Goal: Transaction & Acquisition: Obtain resource

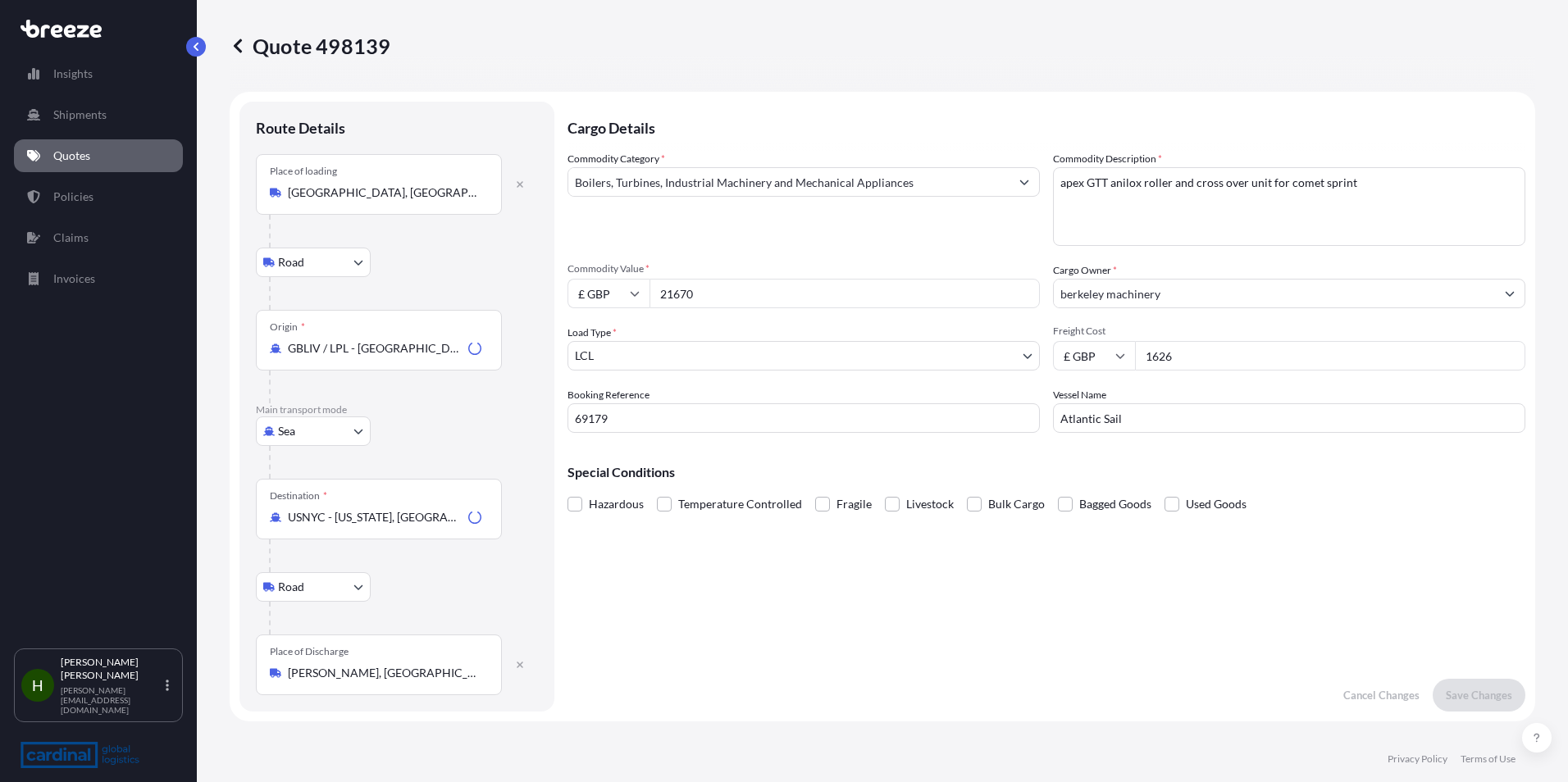
select select "Road"
select select "Sea"
select select "Road"
select select "1"
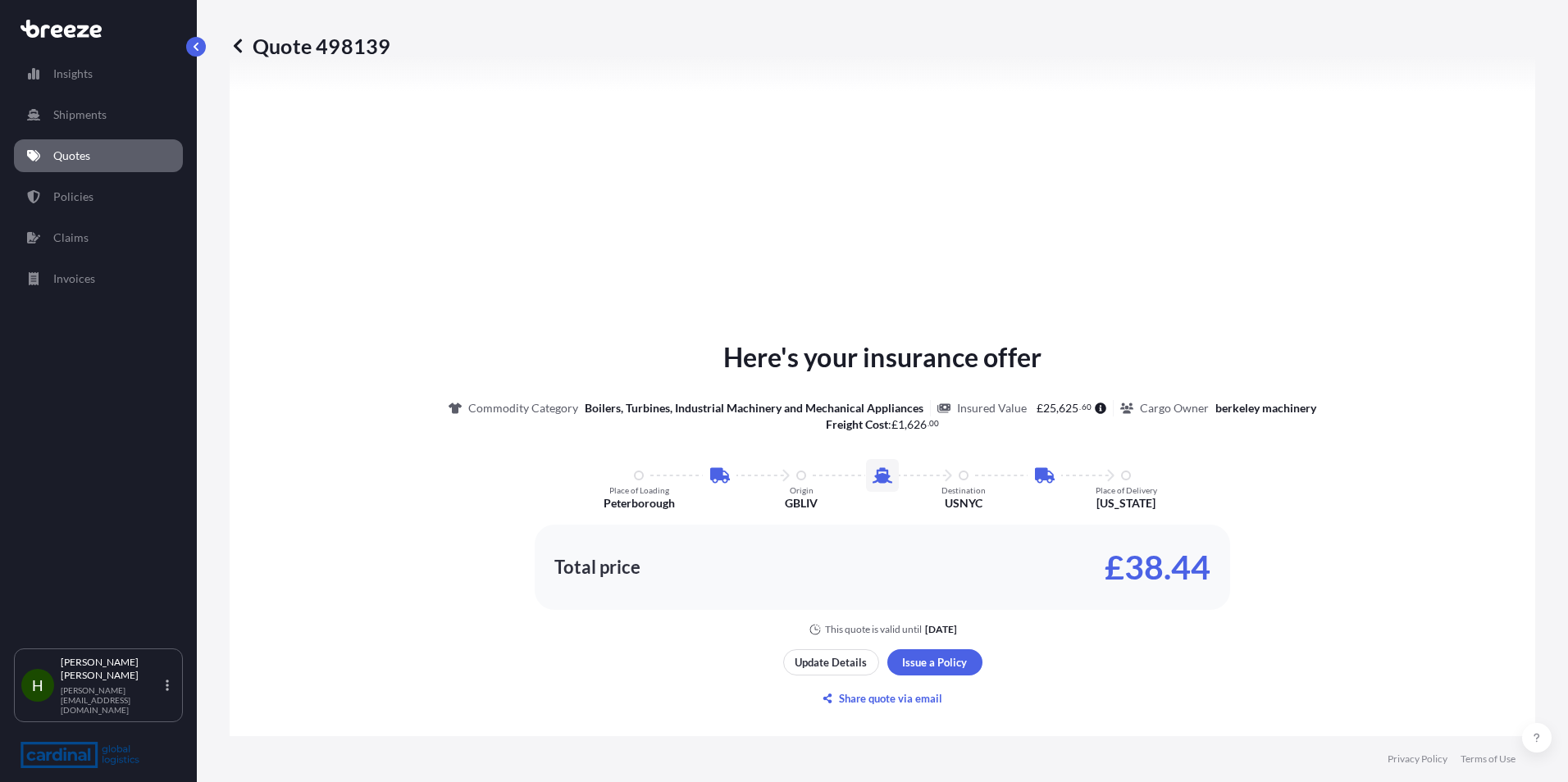
scroll to position [985, 0]
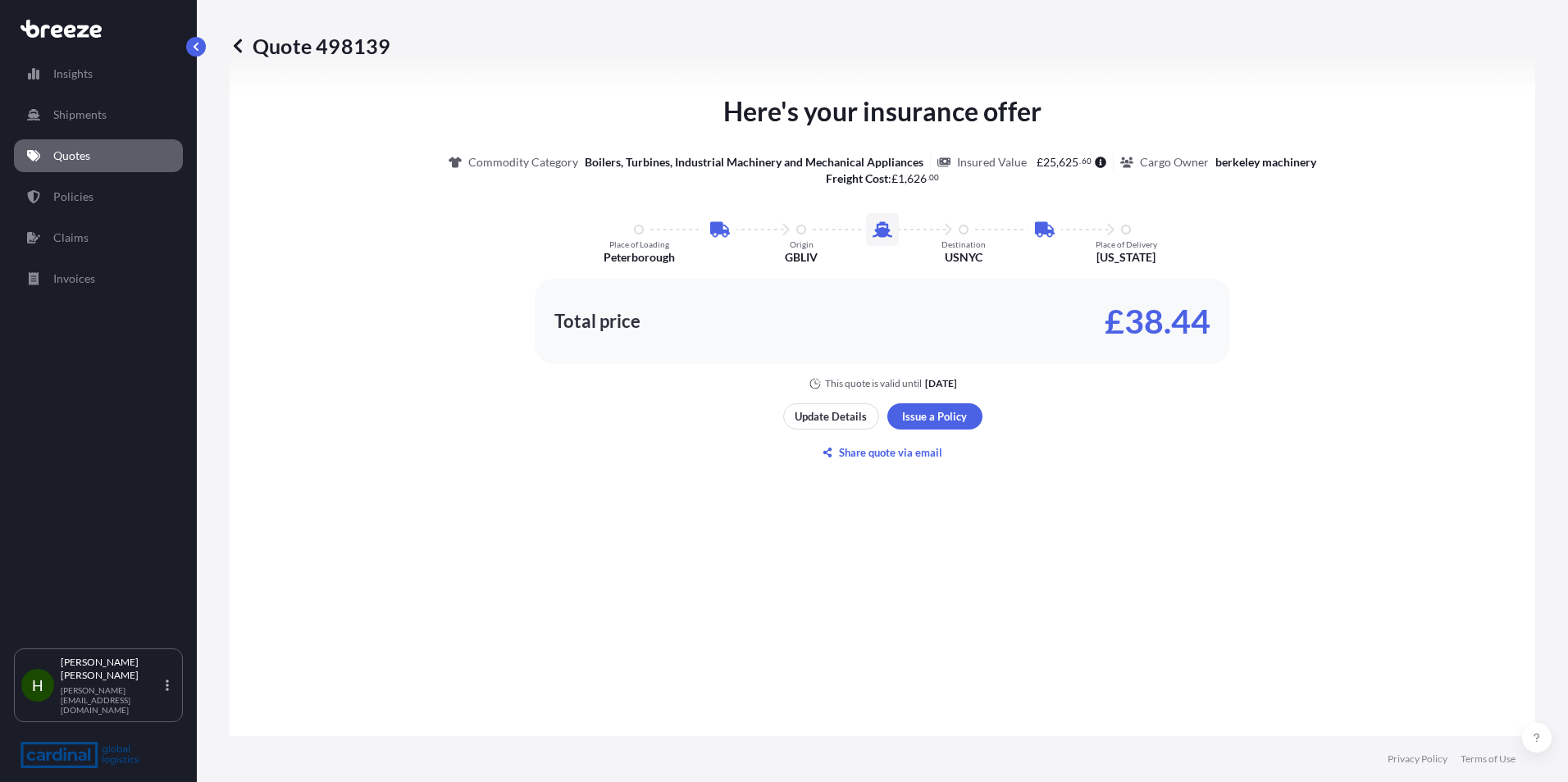
click at [1175, 334] on p "£38.44" at bounding box center [1158, 322] width 106 height 27
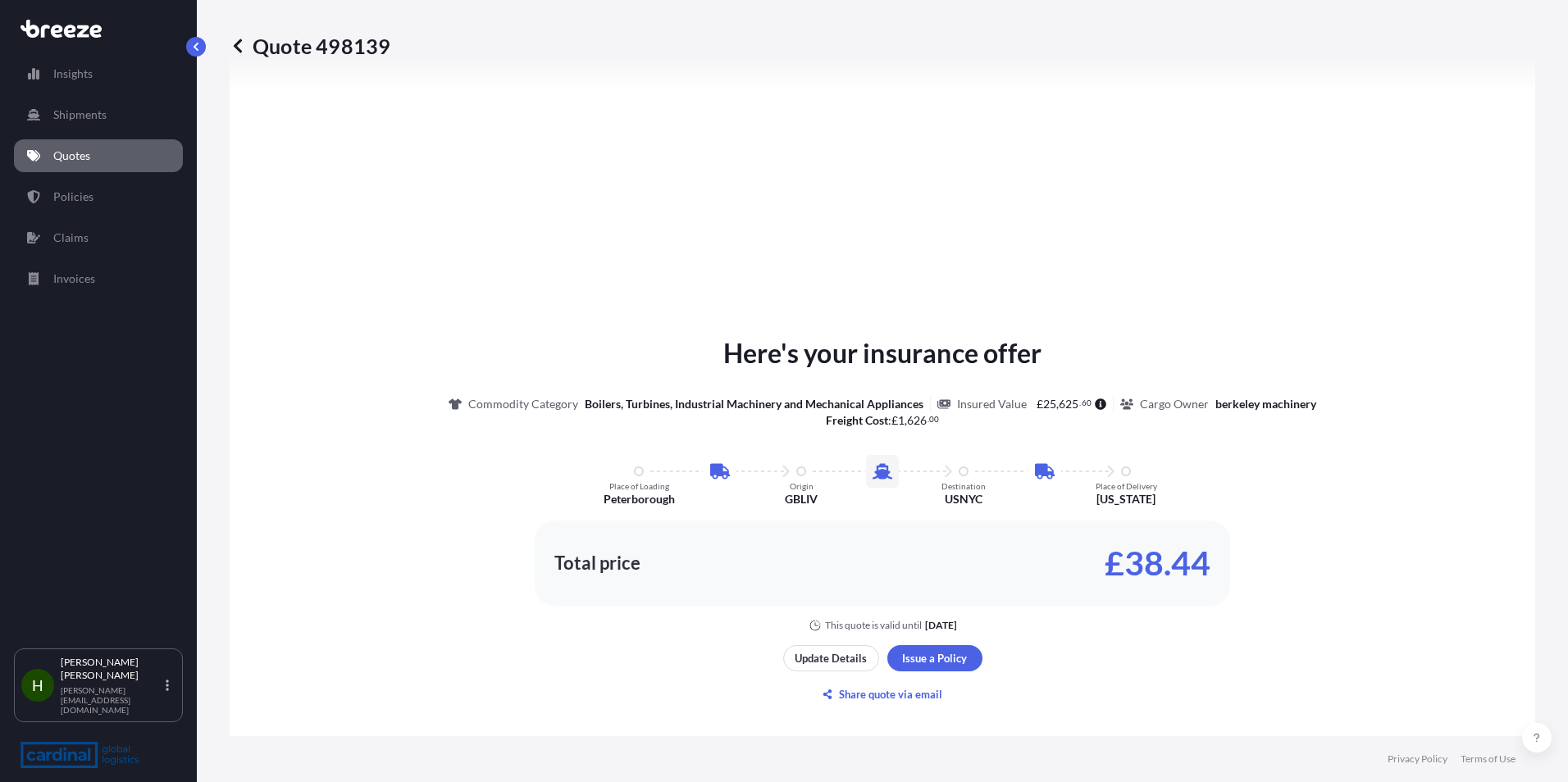
scroll to position [738, 0]
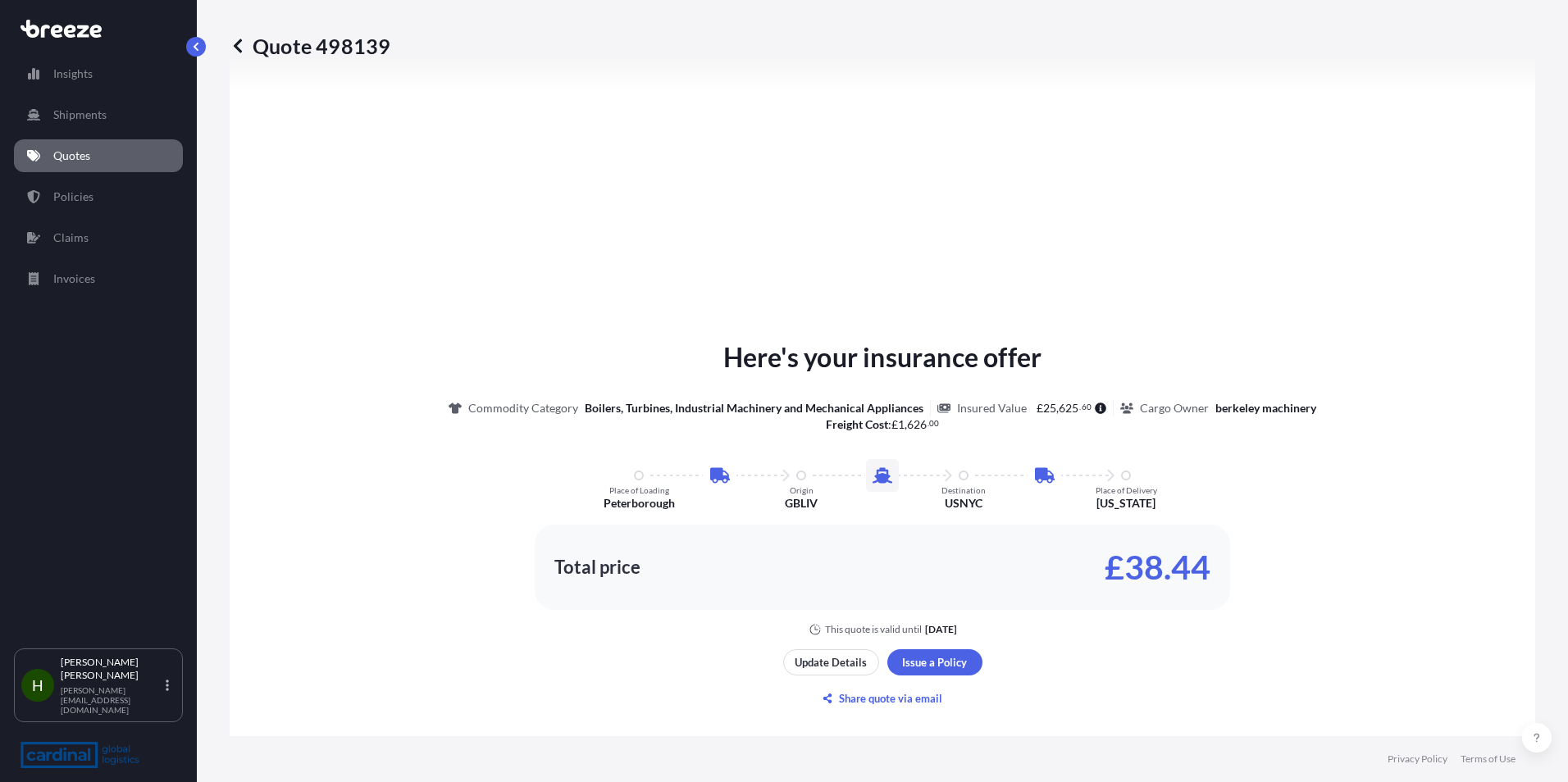
click at [394, 49] on div "Quote 498139" at bounding box center [881, 45] width 1305 height 27
drag, startPoint x: 396, startPoint y: 42, endPoint x: 388, endPoint y: 48, distance: 10.0
click at [388, 48] on div "Quote 498139" at bounding box center [881, 45] width 1305 height 27
copy p "Quote 498139"
click at [722, 179] on div "Here's your insurance offer Commodity Category Boilers, Turbines, Industrial Ma…" at bounding box center [882, 524] width 1260 height 1004
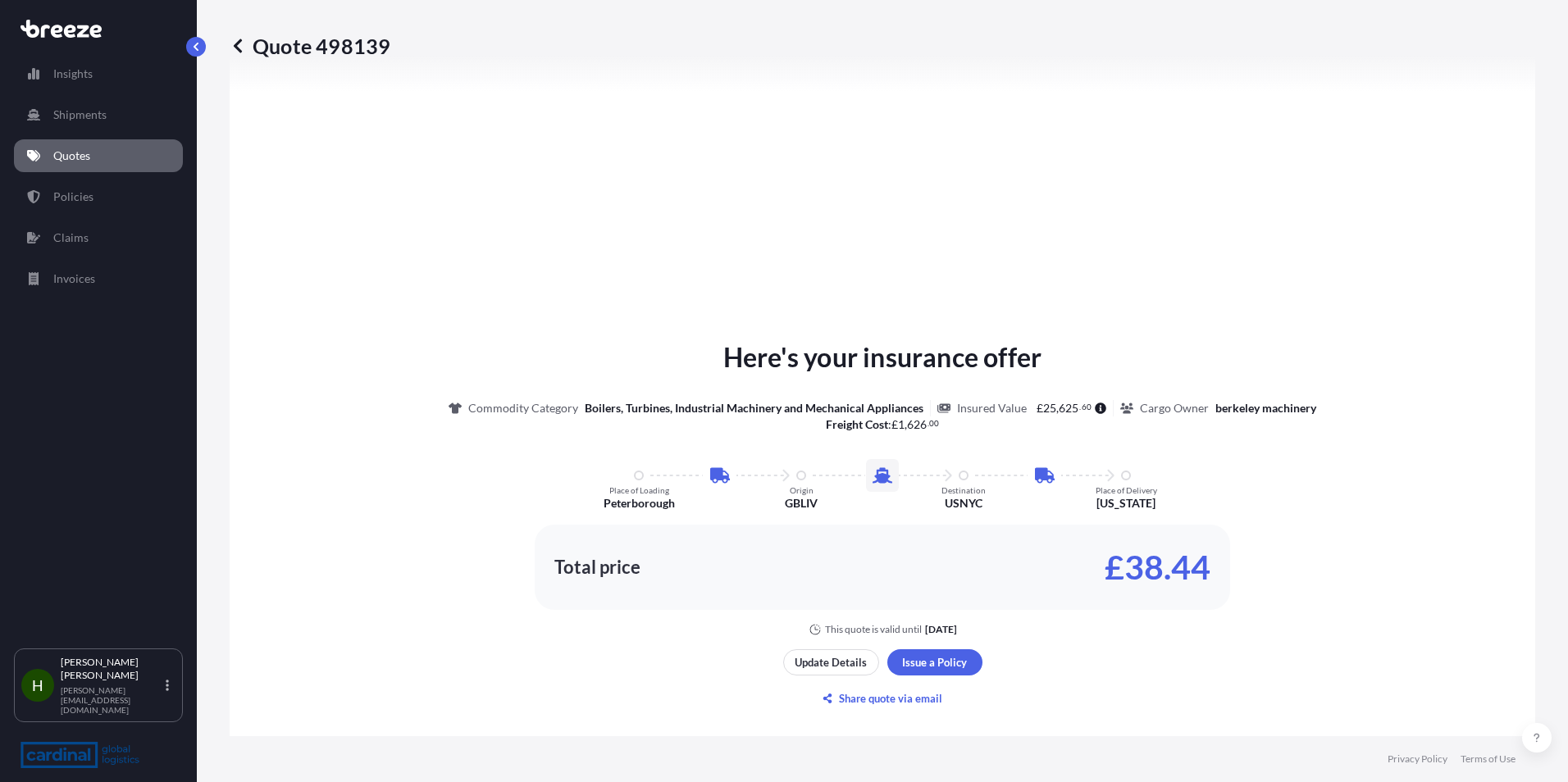
click at [839, 649] on div "Here's your insurance offer Commodity Category Boilers, Turbines, Industrial Ma…" at bounding box center [882, 524] width 1260 height 1004
click at [906, 701] on p "Share quote via email" at bounding box center [890, 698] width 103 height 17
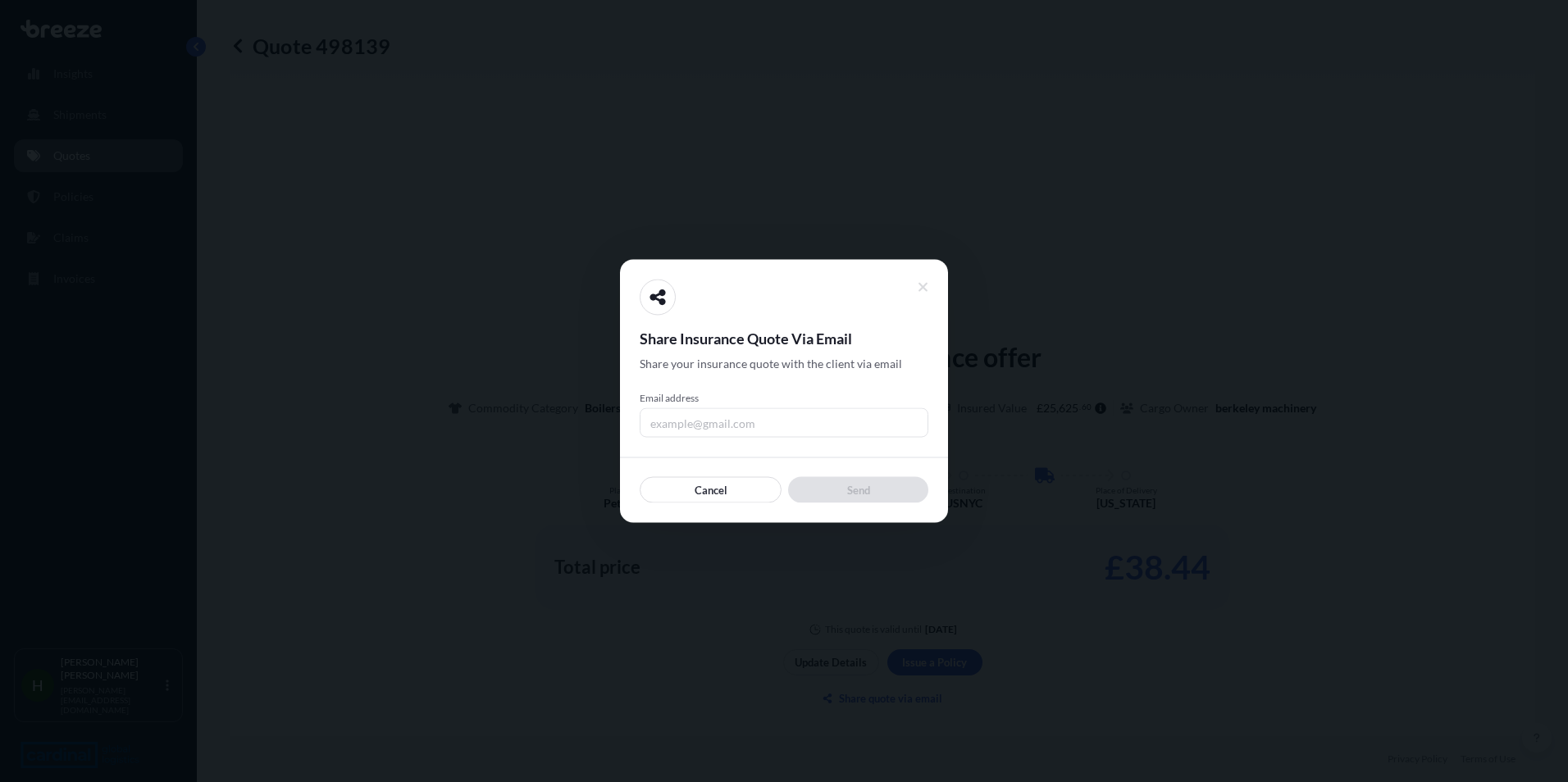
click at [737, 437] on input "Email address" at bounding box center [784, 423] width 289 height 30
type input "[PERSON_NAME][EMAIL_ADDRESS][DOMAIN_NAME]"
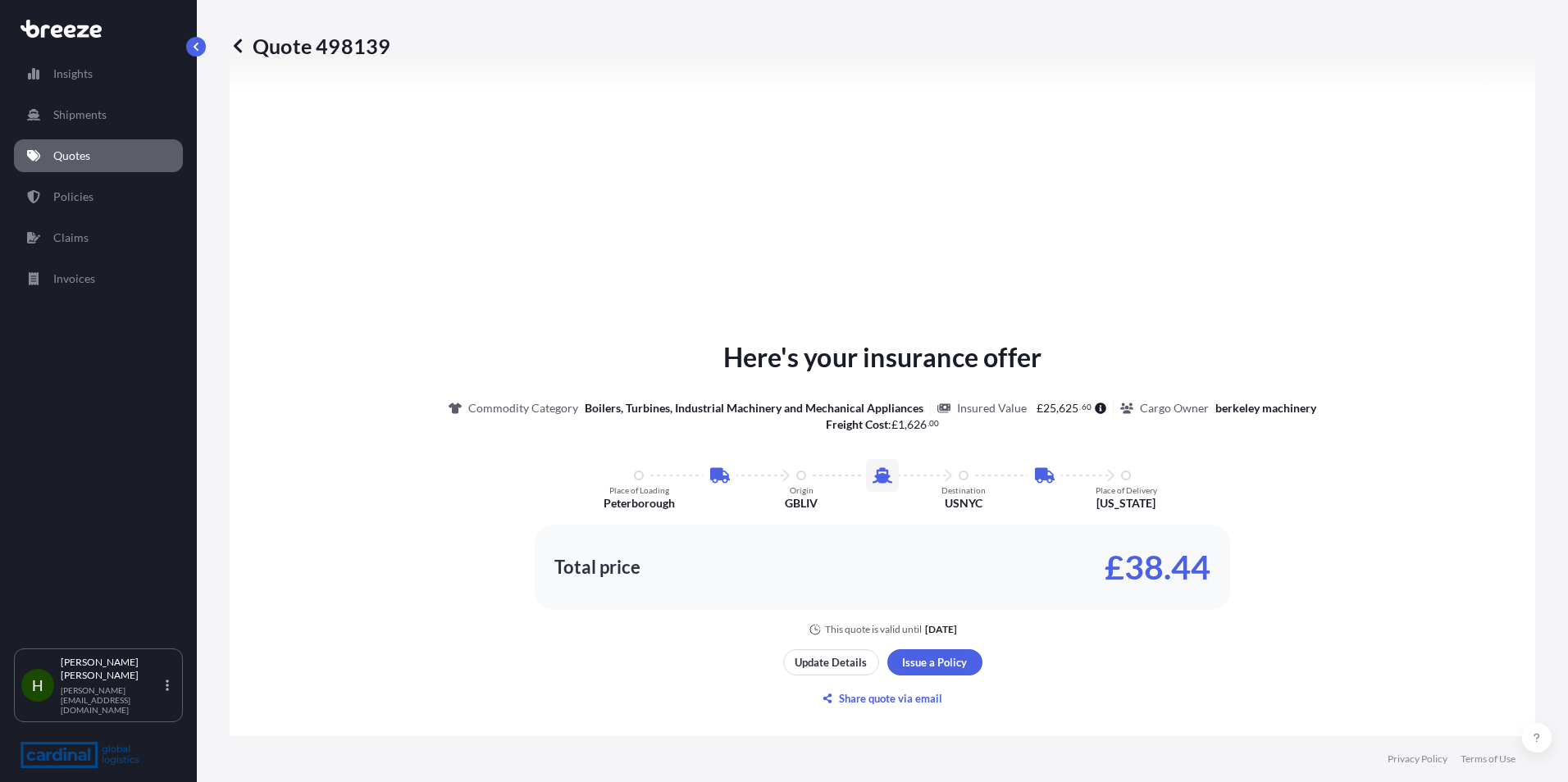
drag, startPoint x: 1017, startPoint y: 738, endPoint x: 935, endPoint y: 721, distance: 83.7
click at [1004, 738] on footer "Privacy Policy Terms of Use" at bounding box center [882, 759] width 1371 height 46
click at [824, 667] on p "Update Details" at bounding box center [830, 662] width 72 height 17
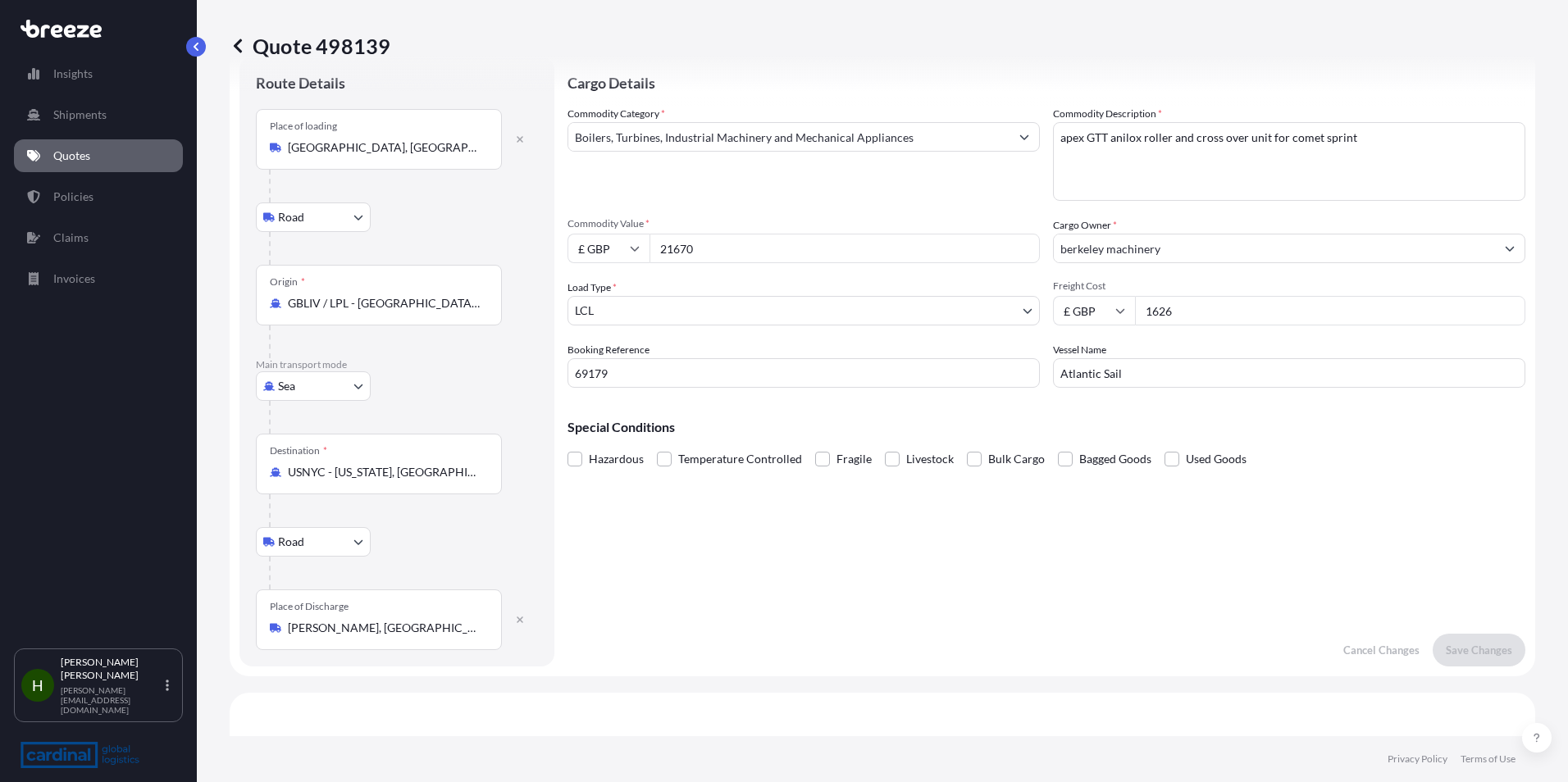
scroll to position [27, 0]
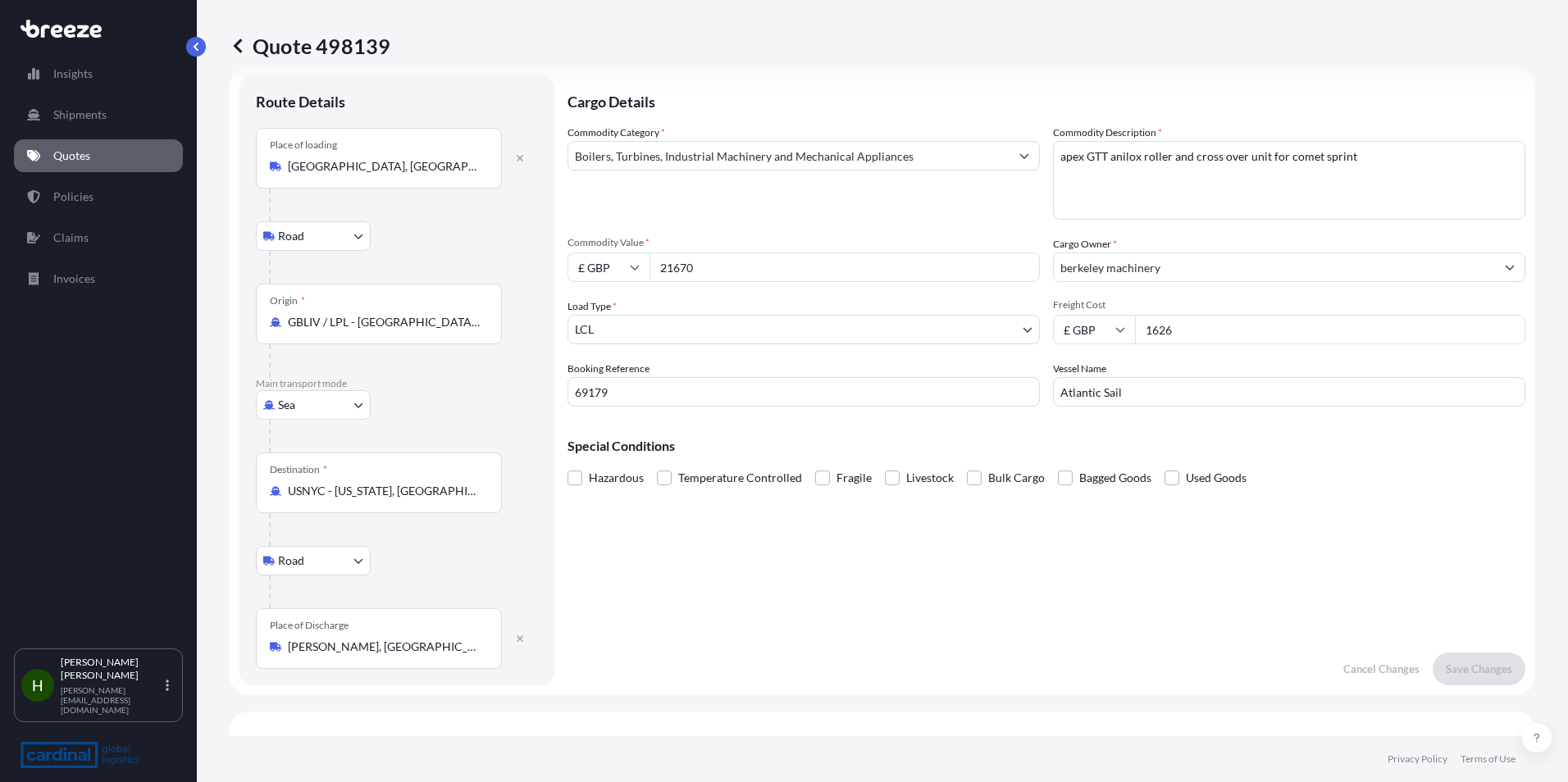
click at [901, 648] on div "Cargo Details Commodity Category * Boilers, Turbines, Industrial Machinery and …" at bounding box center [1047, 381] width 958 height 610
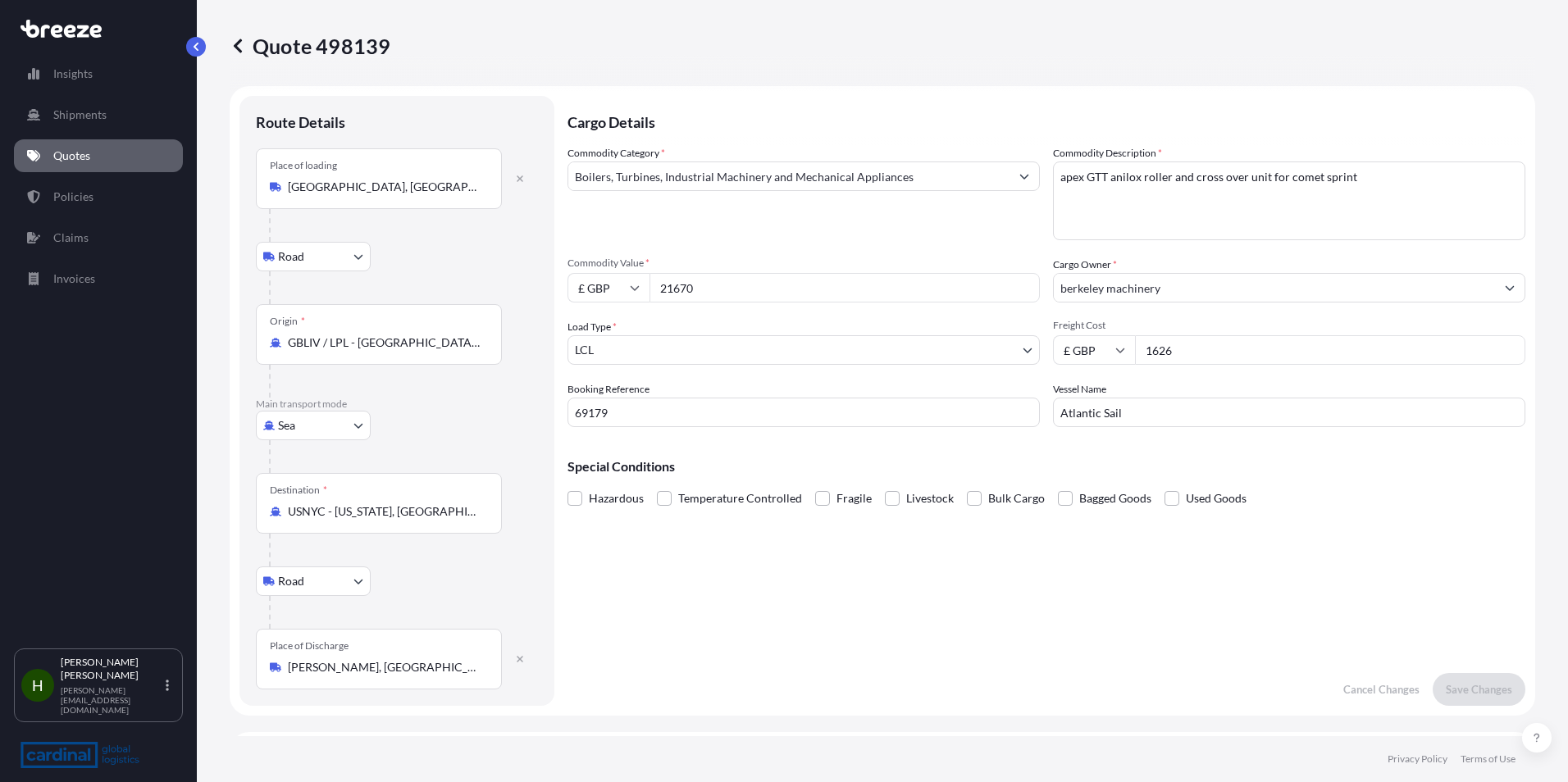
scroll to position [0, 0]
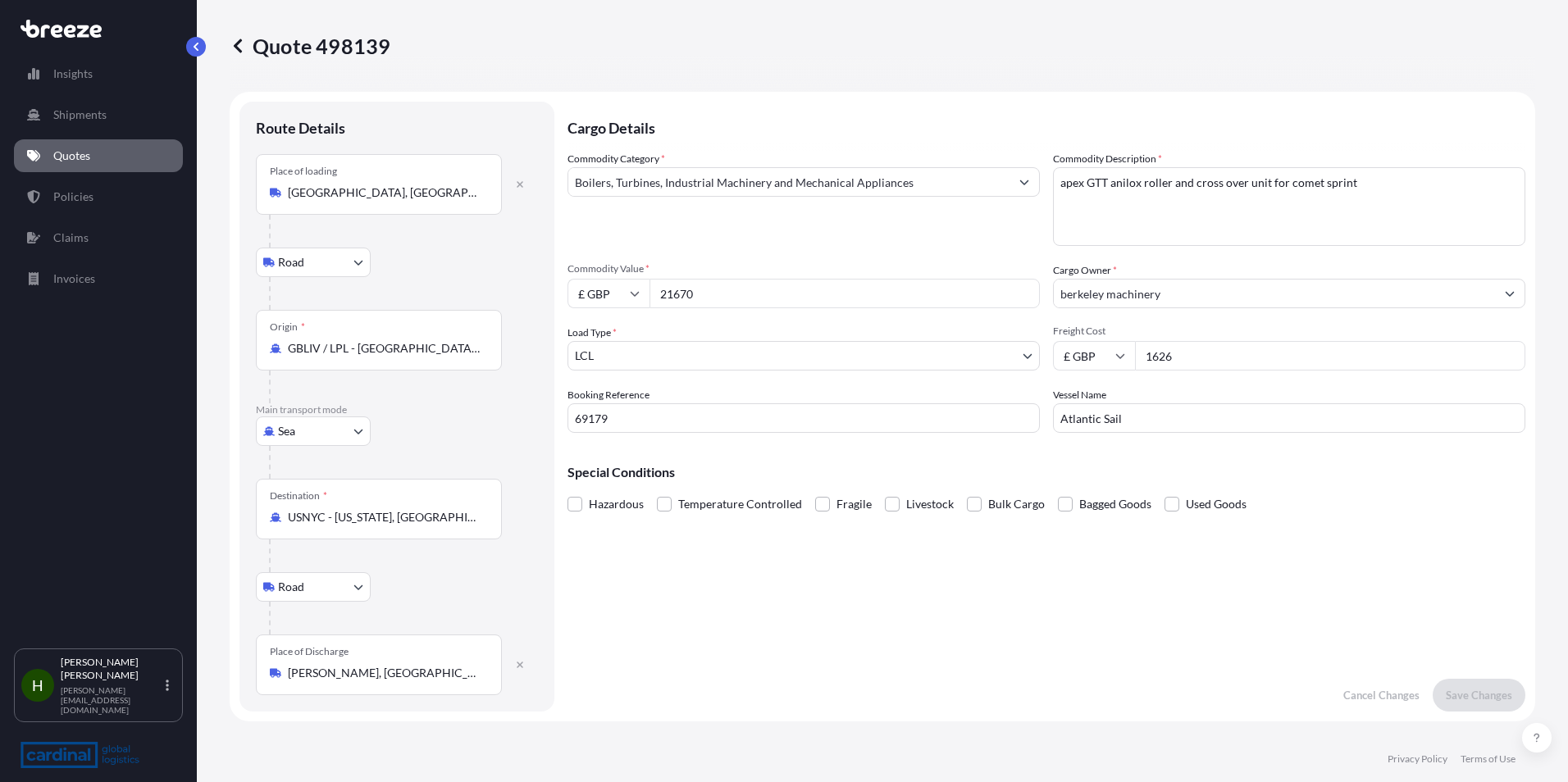
click at [82, 152] on p "Quotes" at bounding box center [72, 155] width 37 height 17
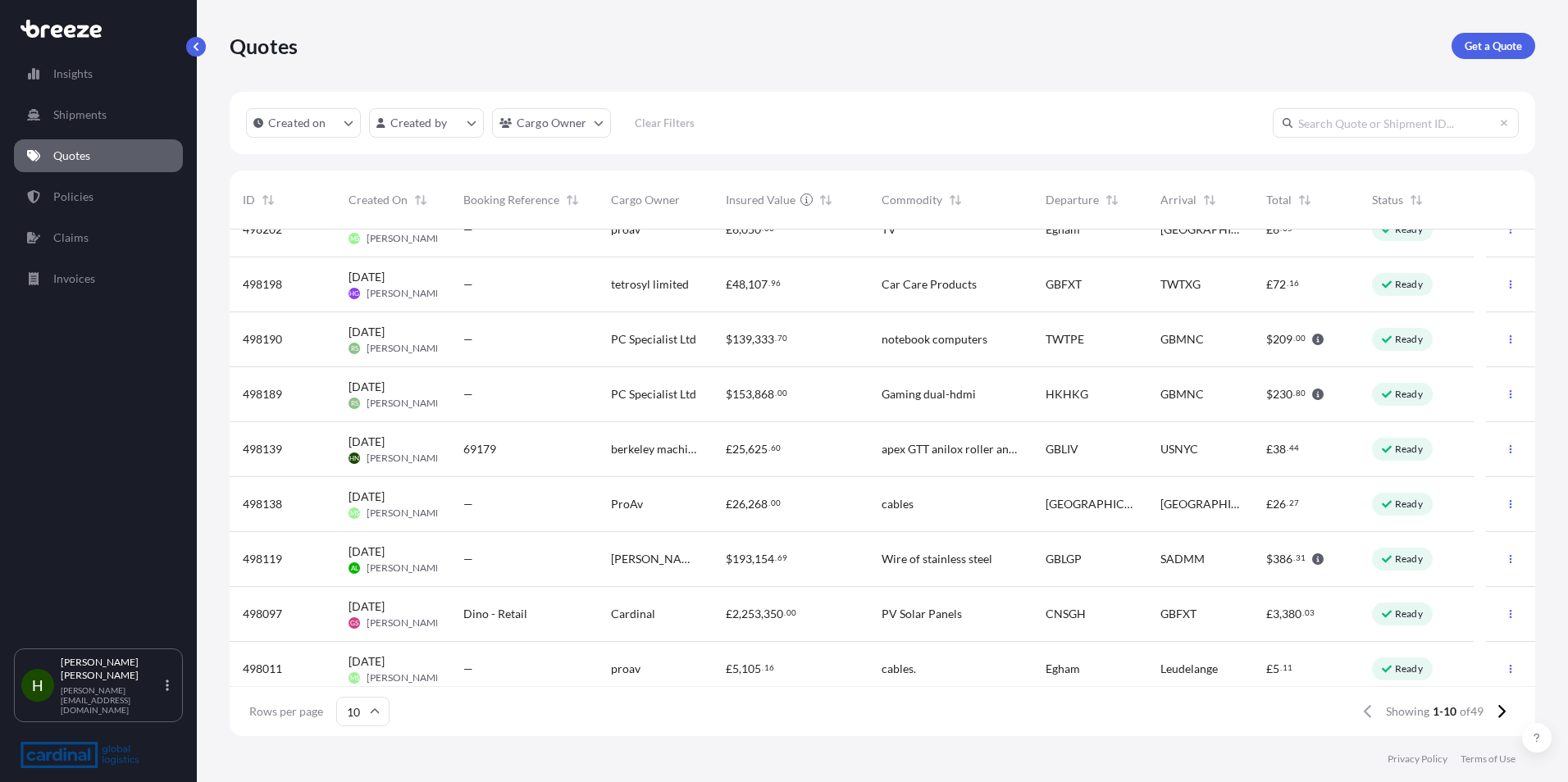
scroll to position [92, 0]
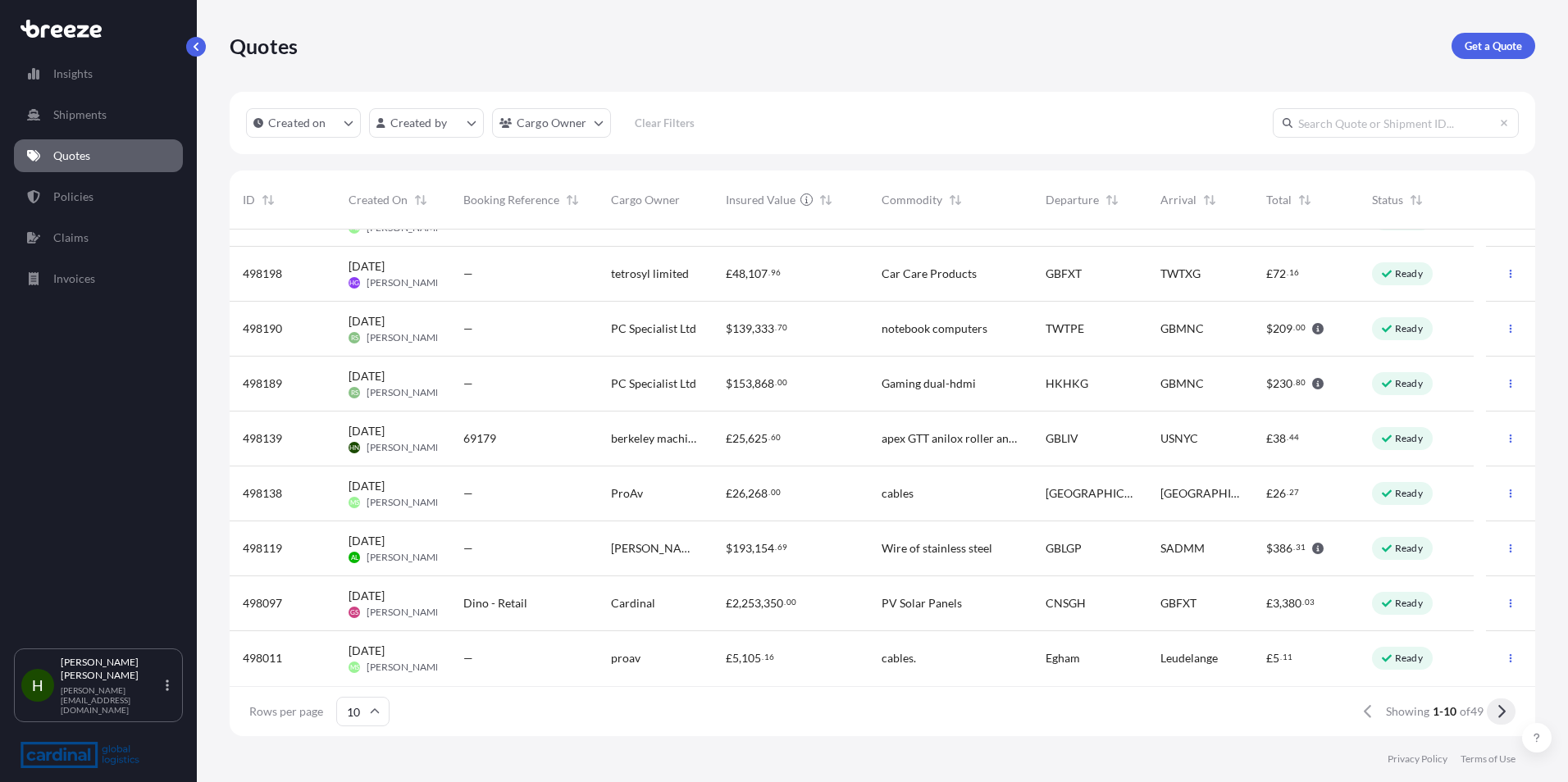
click at [1498, 708] on icon at bounding box center [1501, 711] width 9 height 15
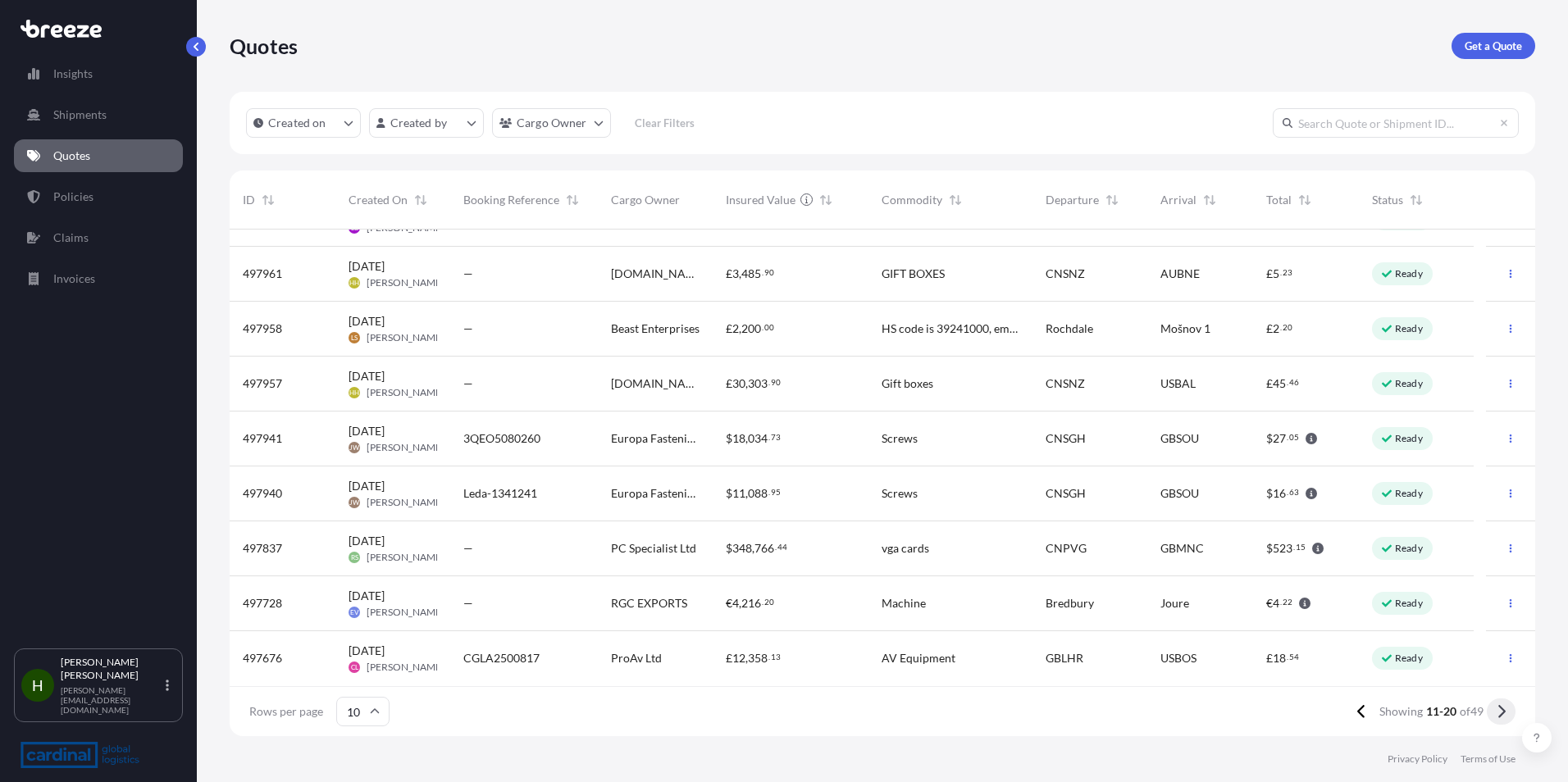
click at [1506, 712] on button at bounding box center [1501, 711] width 29 height 27
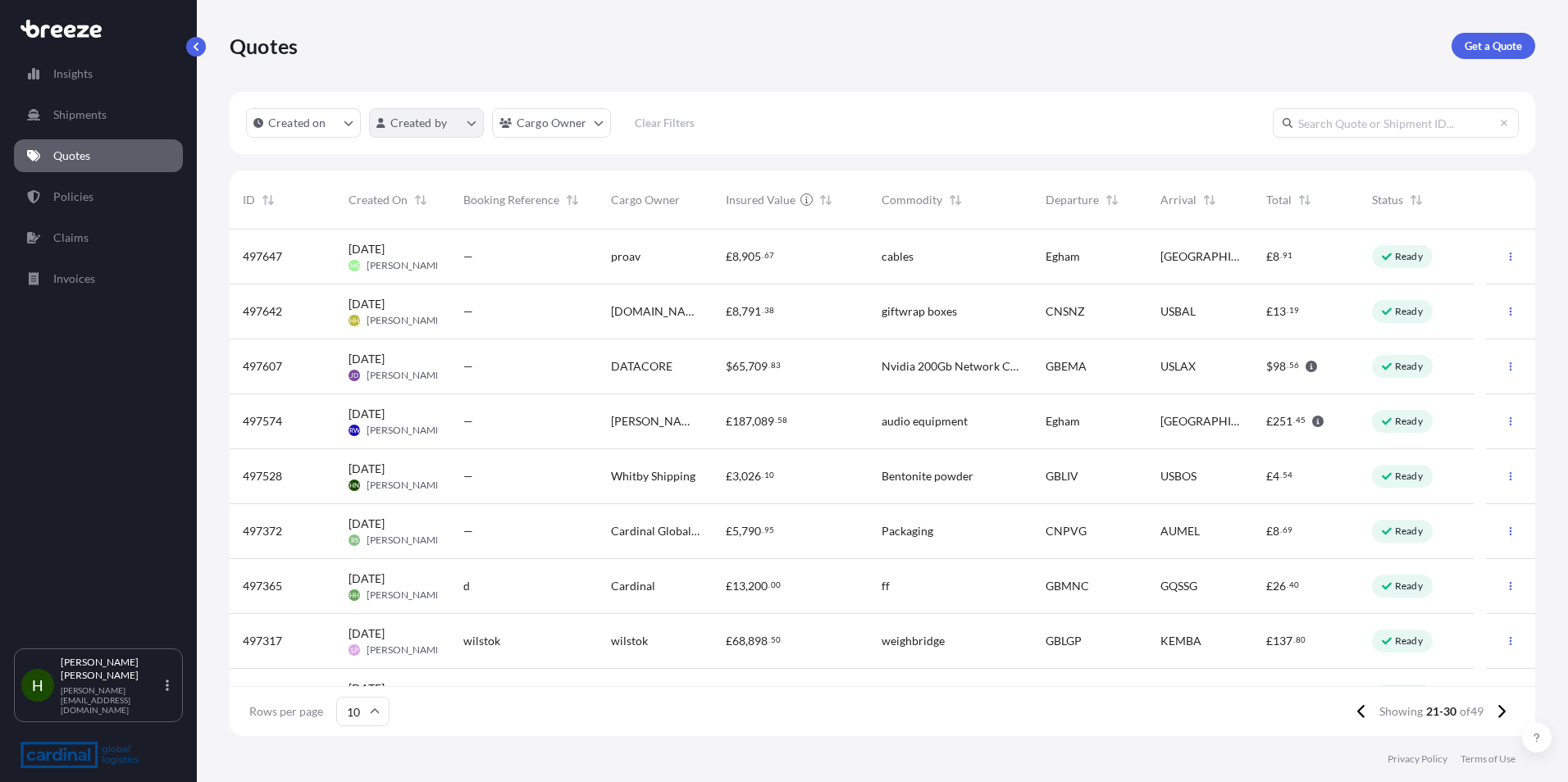
click at [427, 121] on html "Insights Shipments Quotes Policies Claims Invoices H [PERSON_NAME] [PERSON_NAME…" at bounding box center [784, 391] width 1568 height 782
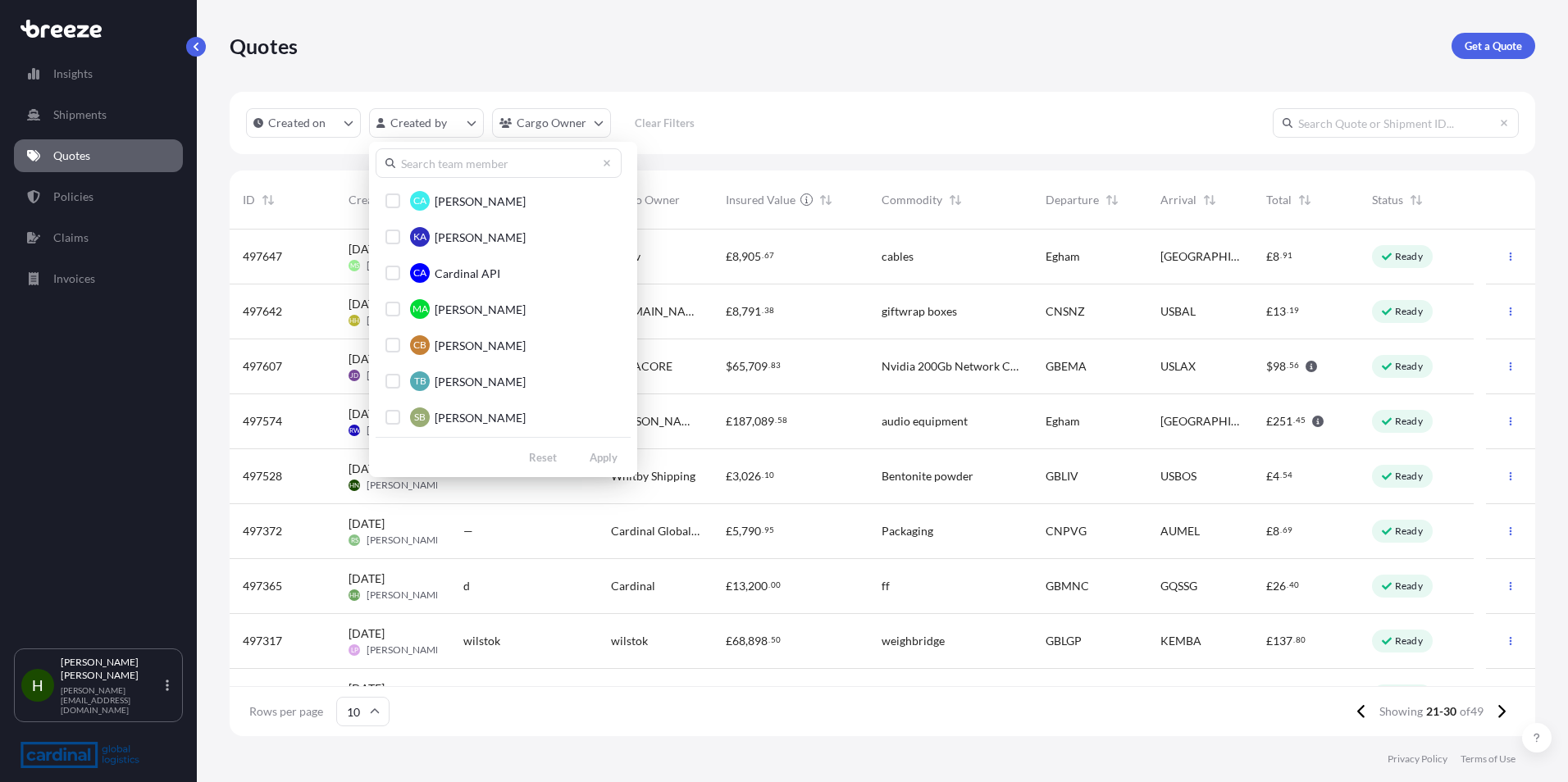
click at [473, 166] on input "text" at bounding box center [499, 163] width 246 height 30
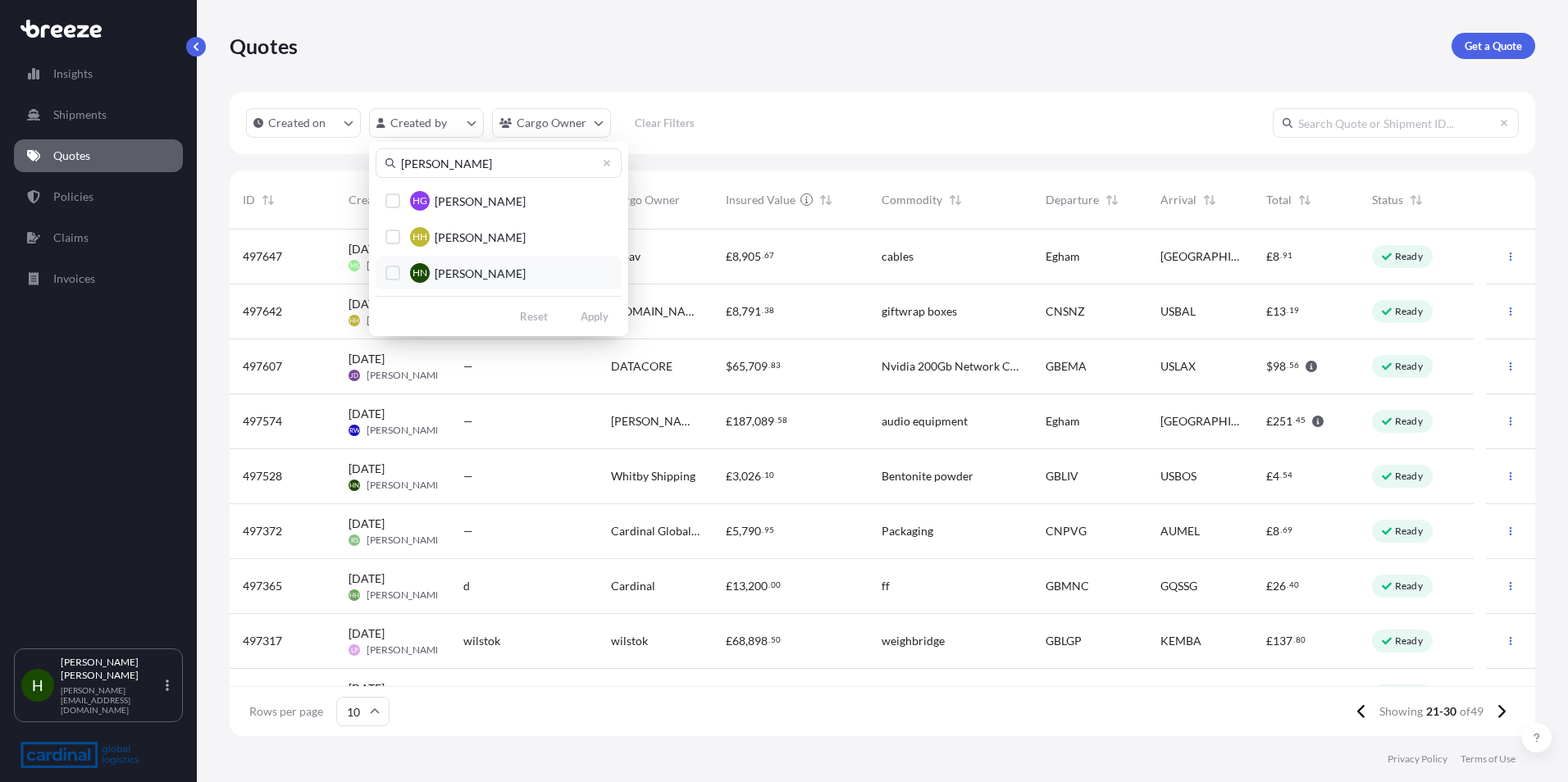
type input "[PERSON_NAME]"
drag, startPoint x: 419, startPoint y: 279, endPoint x: 415, endPoint y: 269, distance: 10.8
click at [415, 270] on span "HN" at bounding box center [419, 272] width 15 height 17
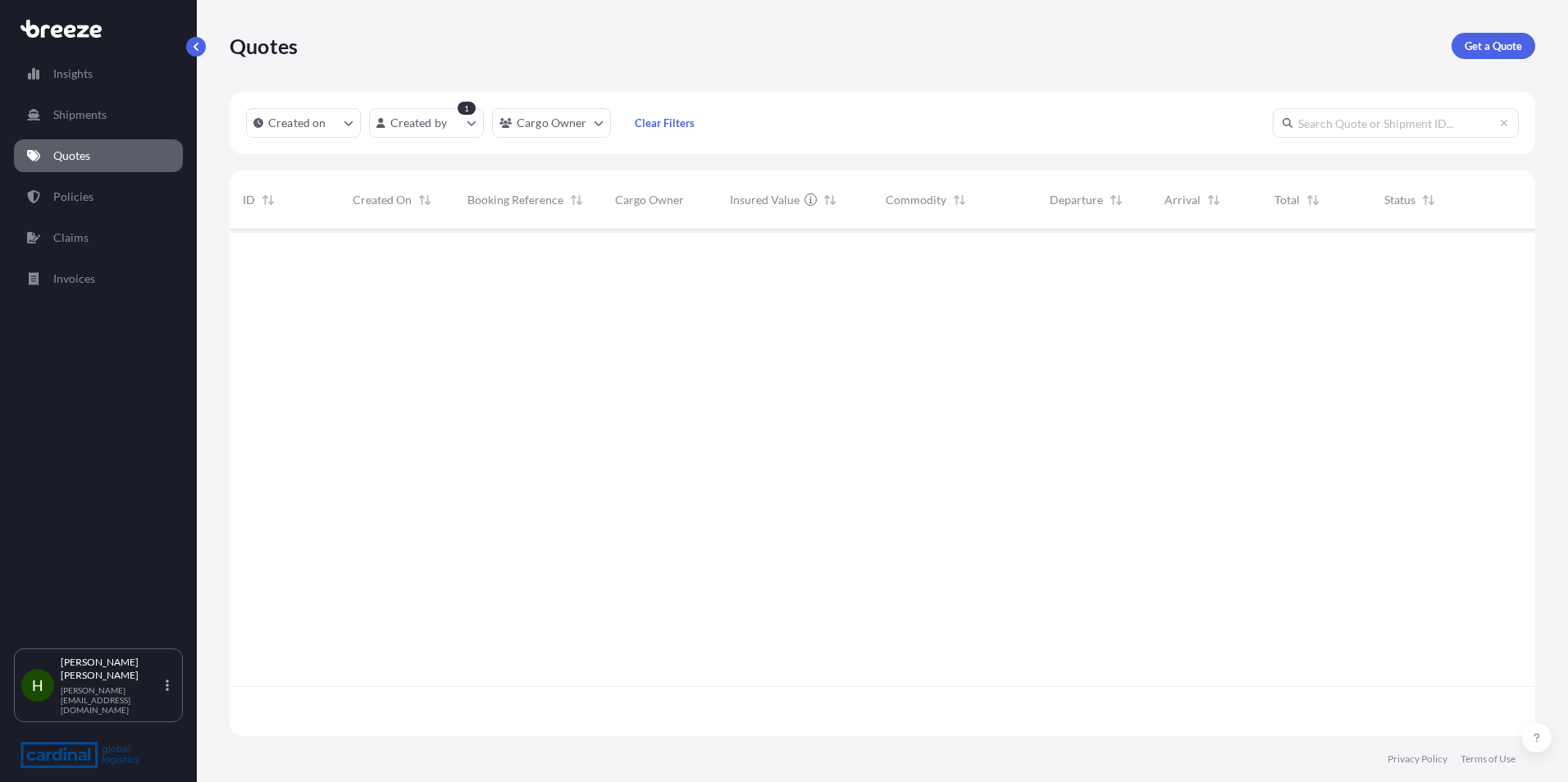
scroll to position [554, 1294]
click at [515, 271] on div at bounding box center [881, 482] width 1305 height 507
click at [87, 146] on link "Quotes" at bounding box center [98, 155] width 169 height 32
click at [69, 155] on p "Quotes" at bounding box center [72, 155] width 37 height 17
click at [449, 124] on html "Insights Shipments Quotes Policies Claims Invoices H [PERSON_NAME] [PERSON_NAME…" at bounding box center [784, 391] width 1568 height 782
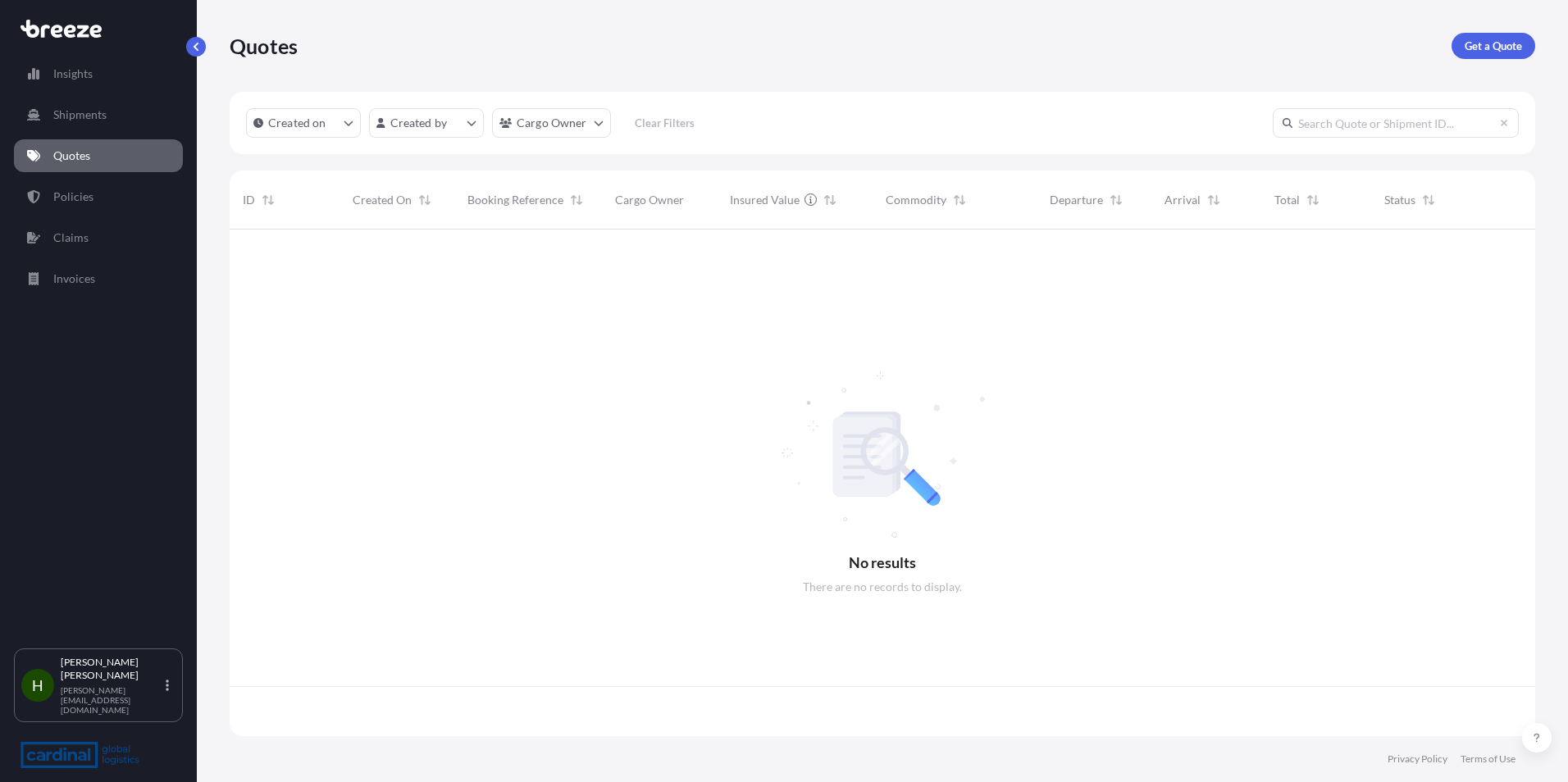
scroll to position [504, 1294]
click at [67, 154] on p "Quotes" at bounding box center [72, 155] width 37 height 17
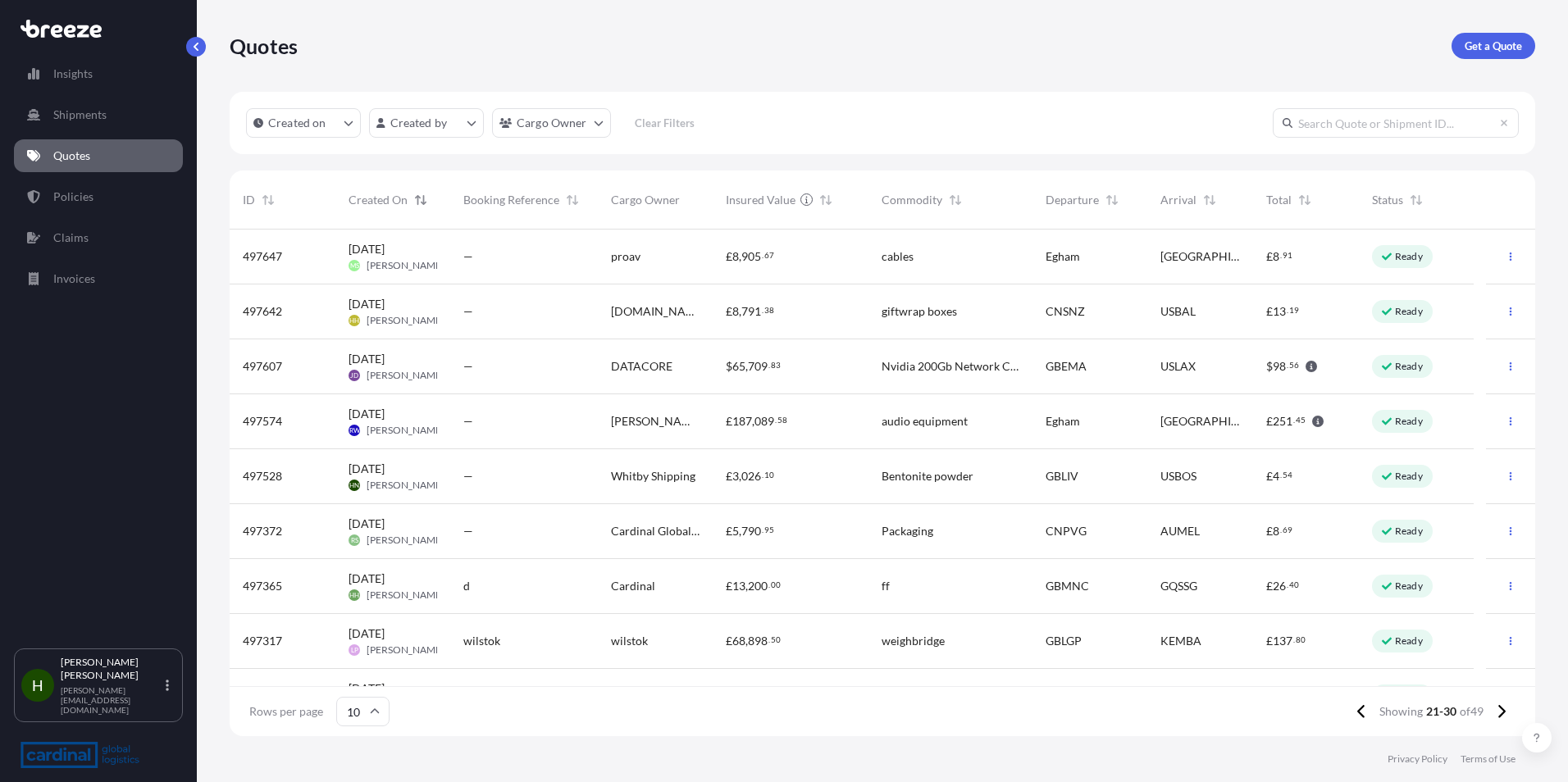
click at [415, 200] on icon "Sort" at bounding box center [421, 201] width 12 height 12
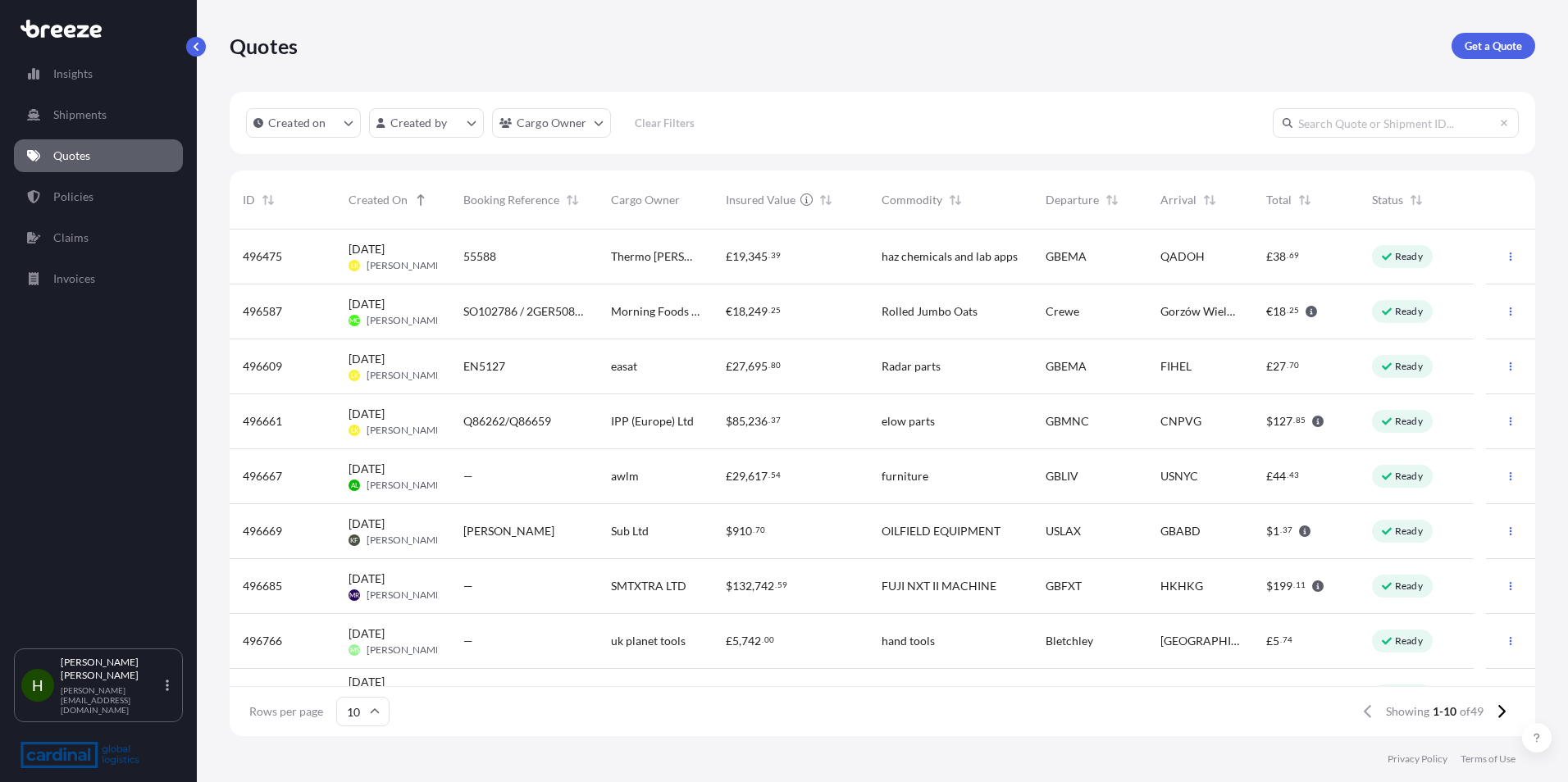
click at [434, 205] on div "Created On" at bounding box center [392, 200] width 89 height 46
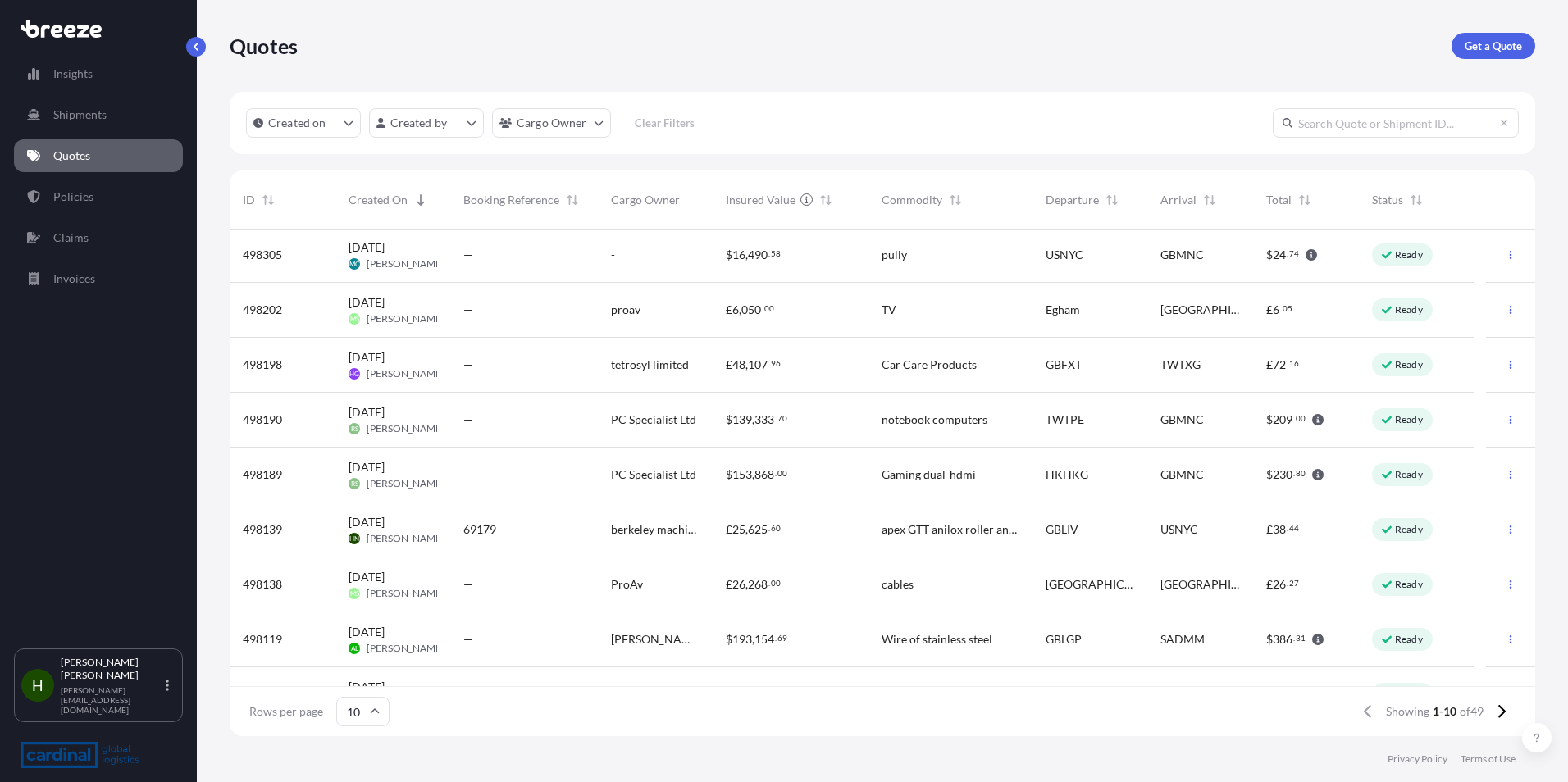
scroll to position [0, 0]
click at [500, 530] on div "69179" at bounding box center [523, 531] width 121 height 17
select select "Road"
select select "Sea"
select select "Road"
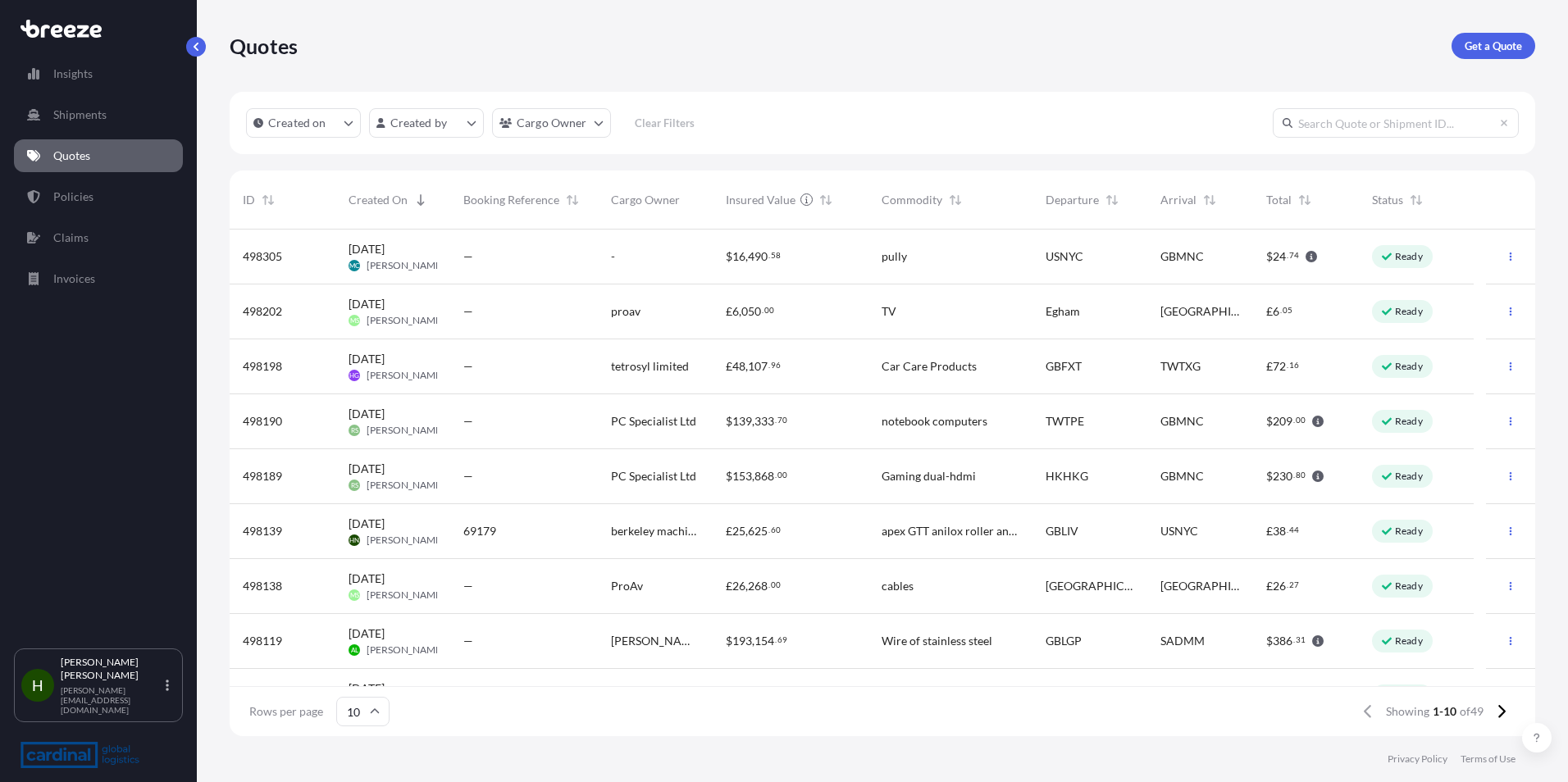
select select "1"
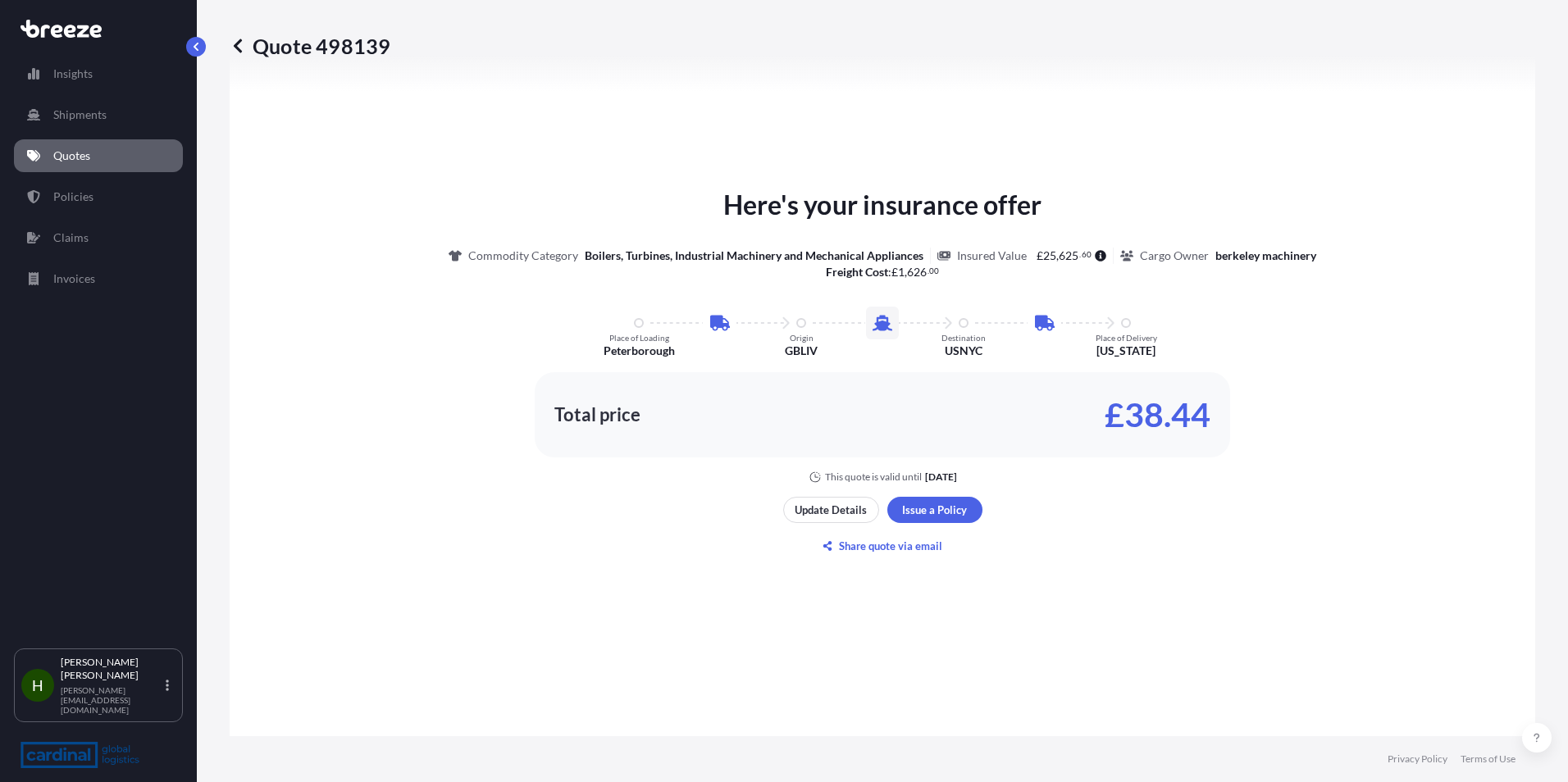
scroll to position [1066, 0]
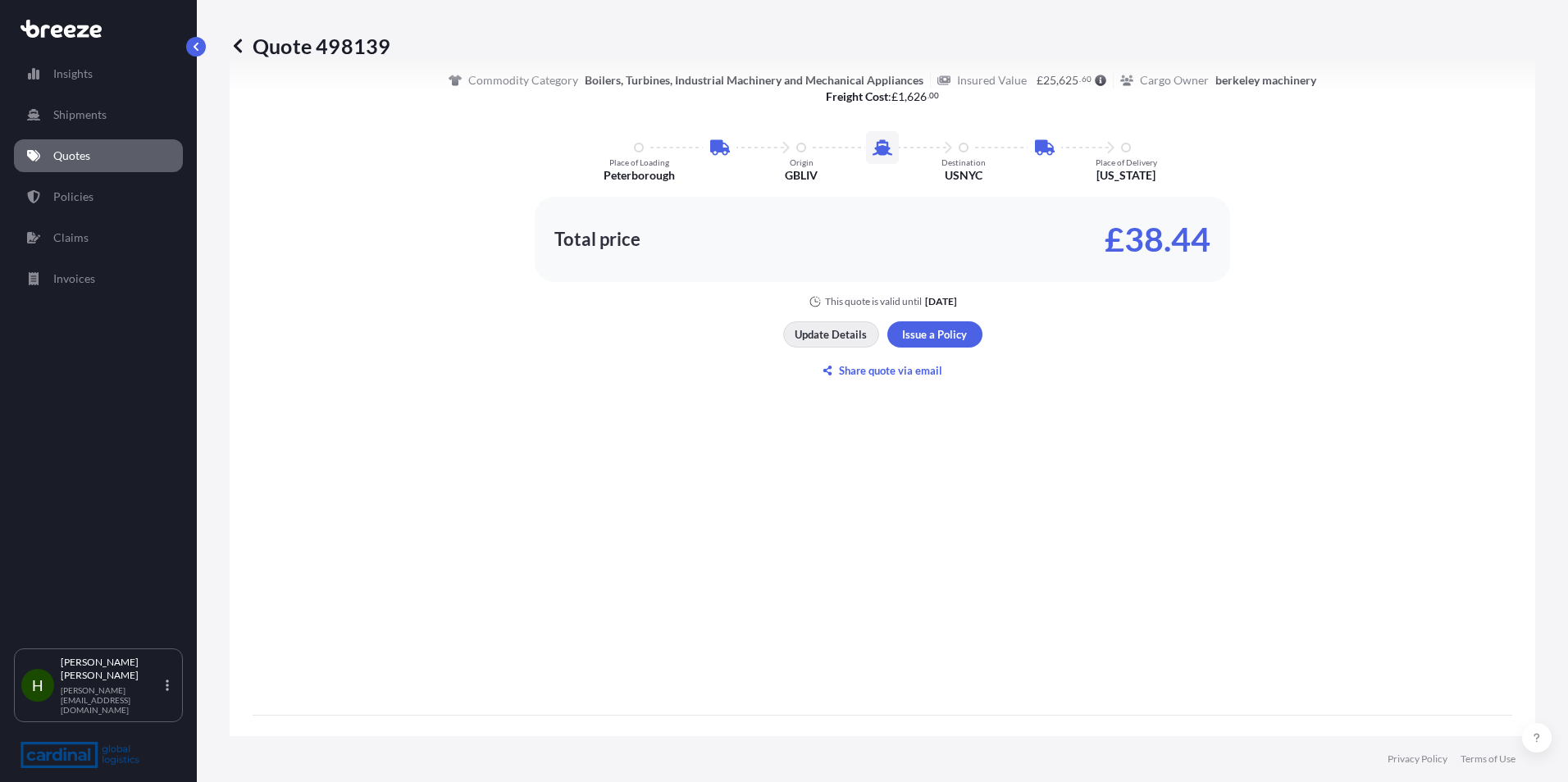
click at [836, 333] on p "Update Details" at bounding box center [830, 334] width 72 height 17
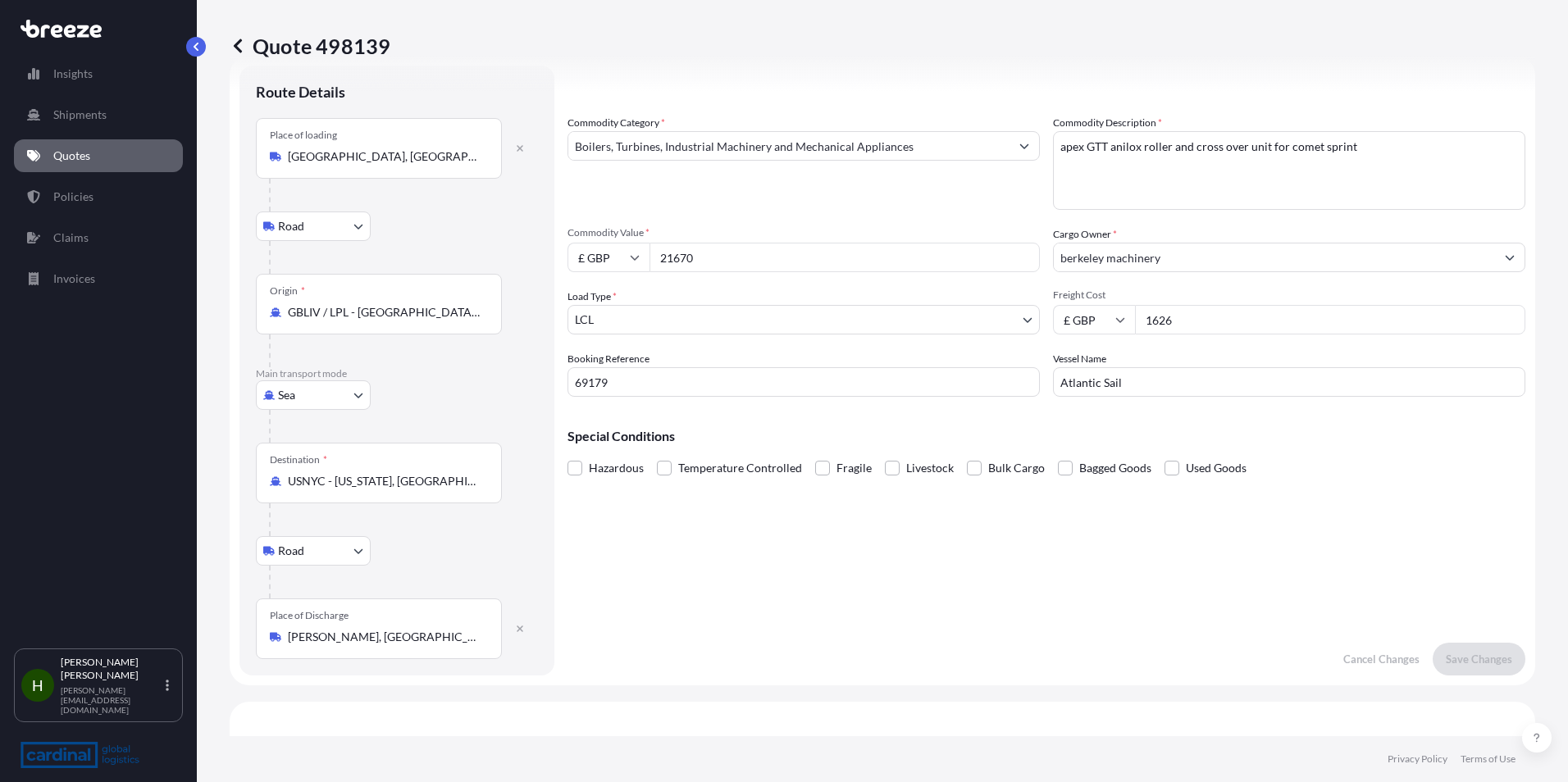
scroll to position [27, 0]
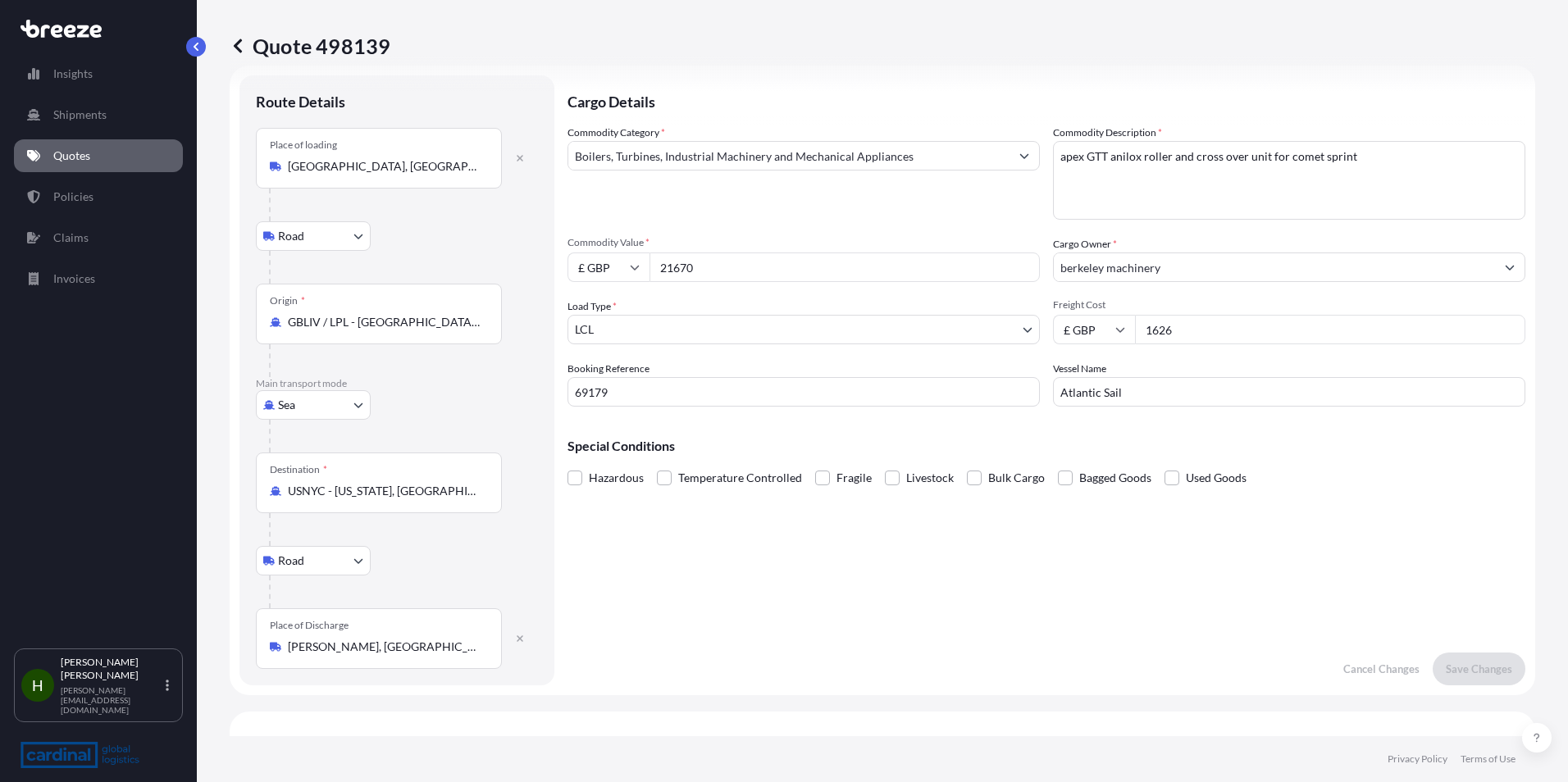
click at [235, 48] on icon at bounding box center [237, 45] width 17 height 17
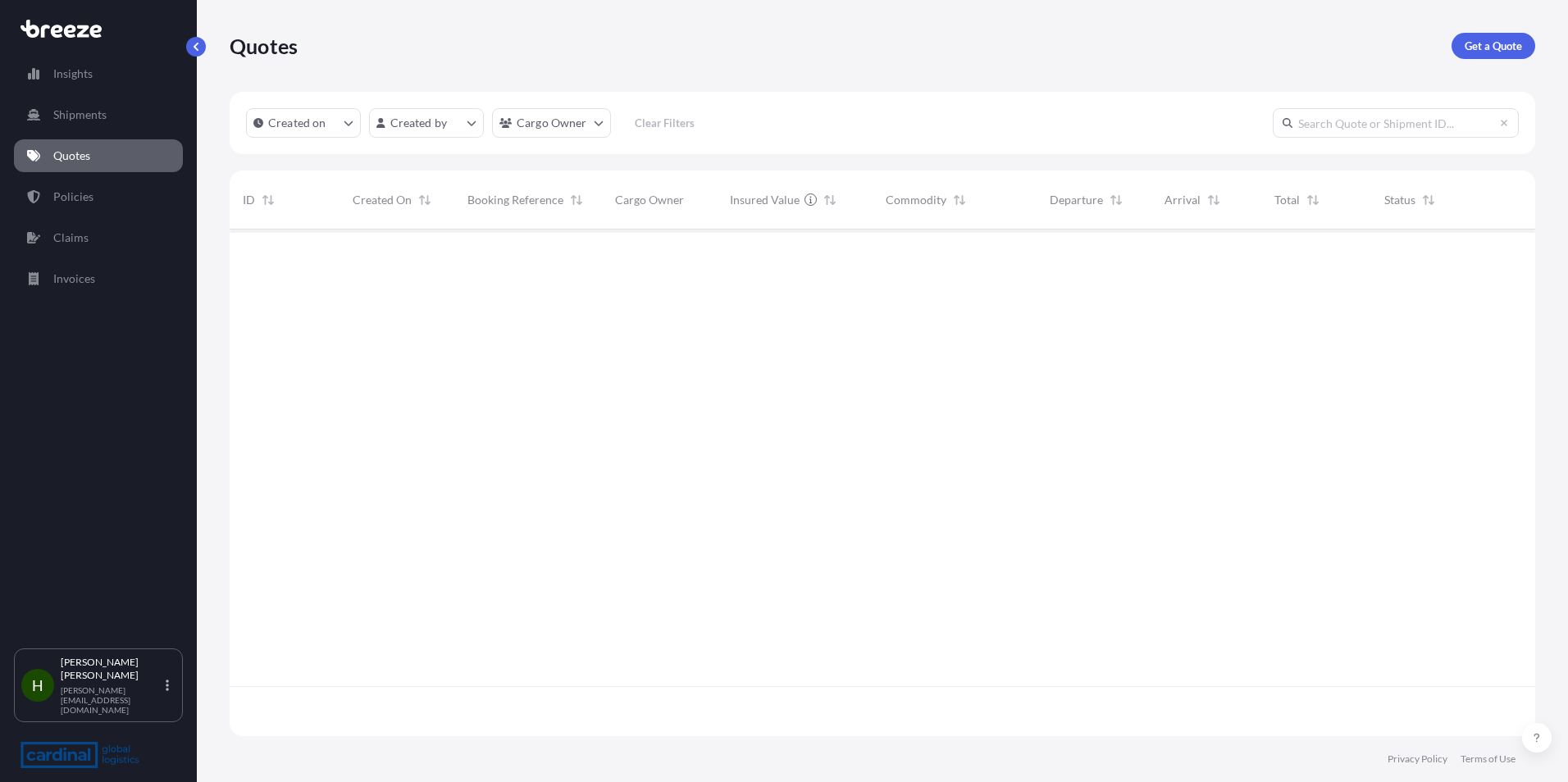
scroll to position [504, 1294]
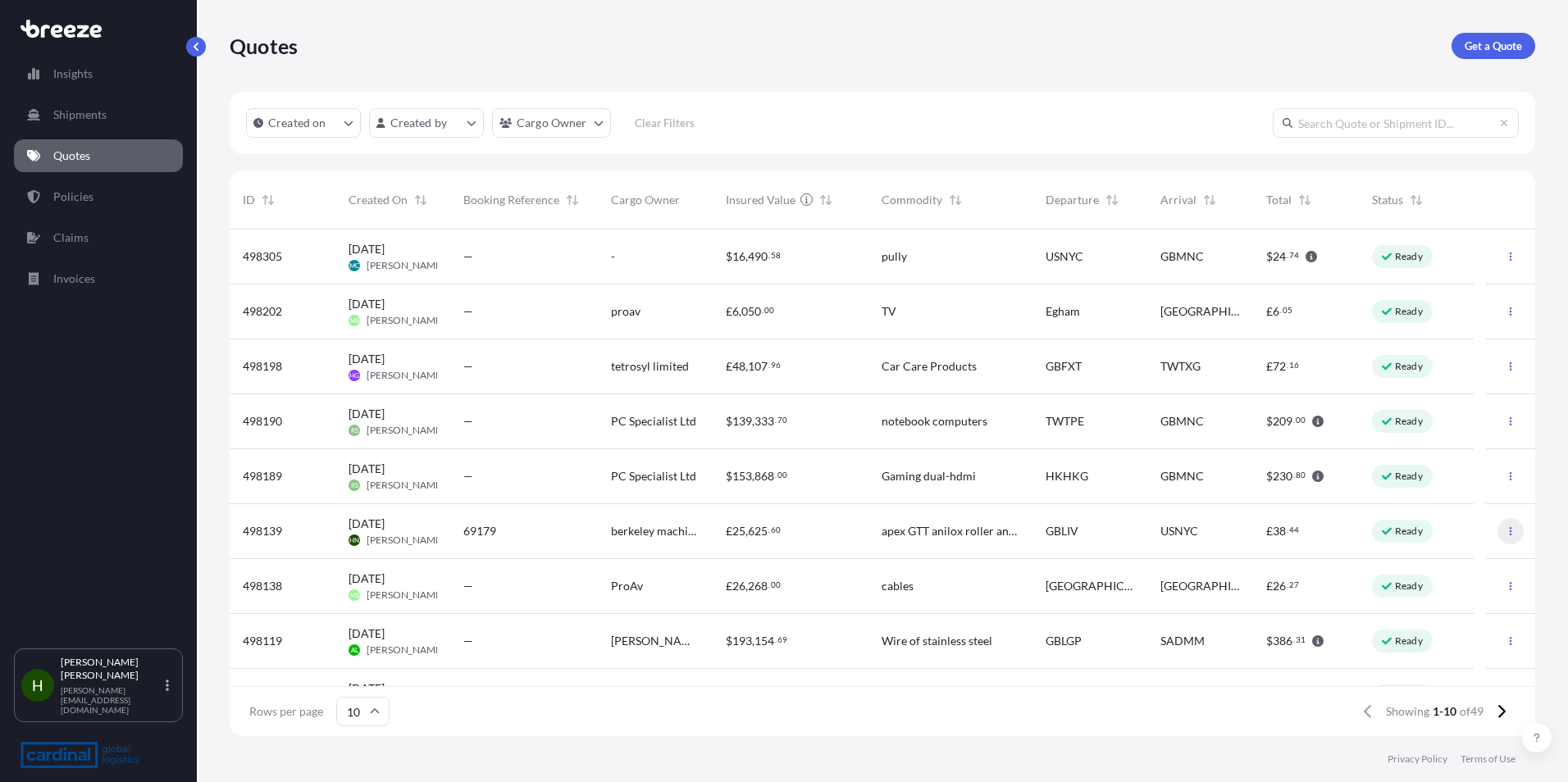
click at [1498, 525] on button "button" at bounding box center [1511, 531] width 27 height 27
click at [1457, 566] on p "Duplicate quote" at bounding box center [1433, 564] width 82 height 17
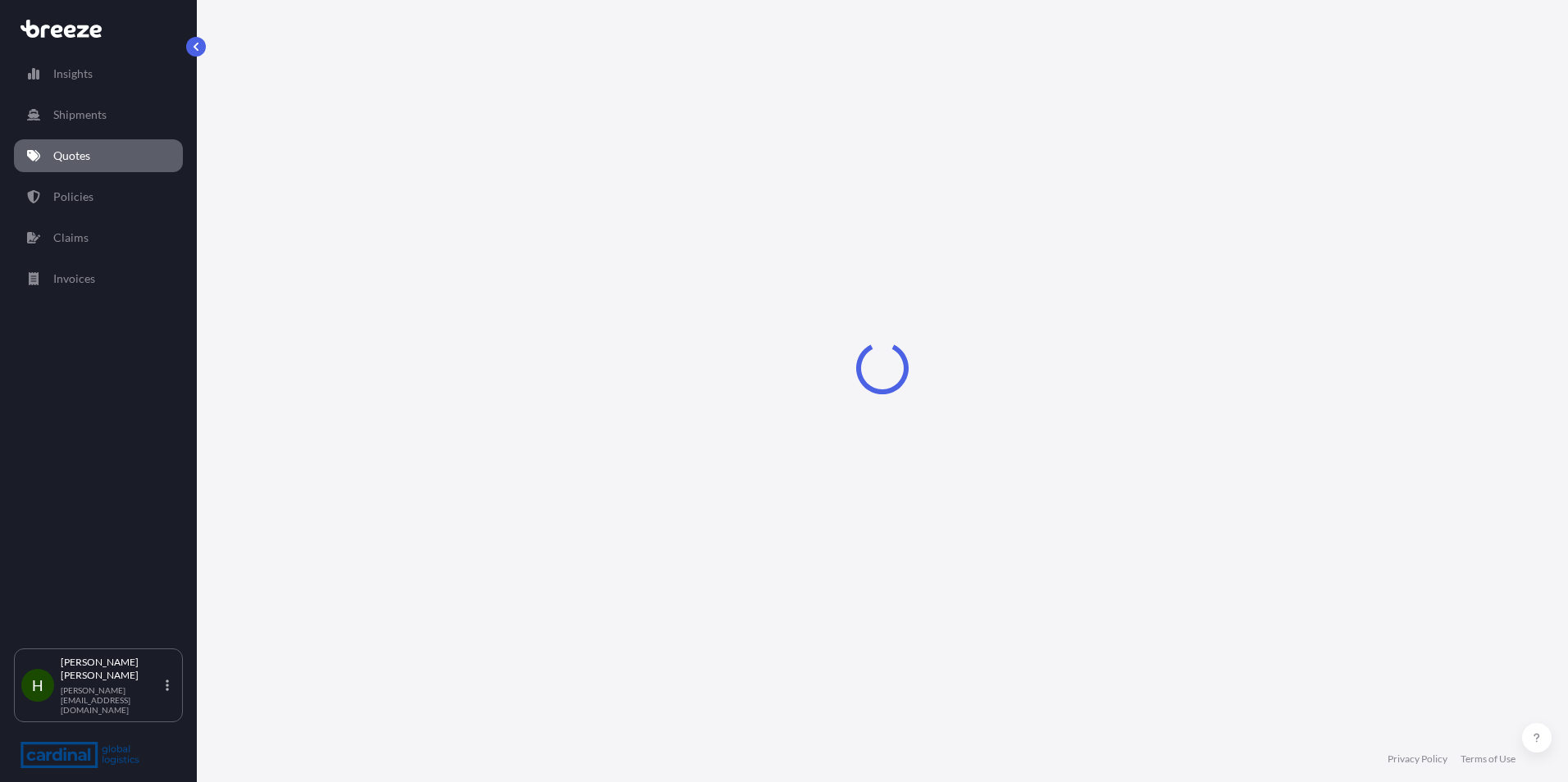
select select "Road"
select select "Sea"
select select "Road"
select select "1"
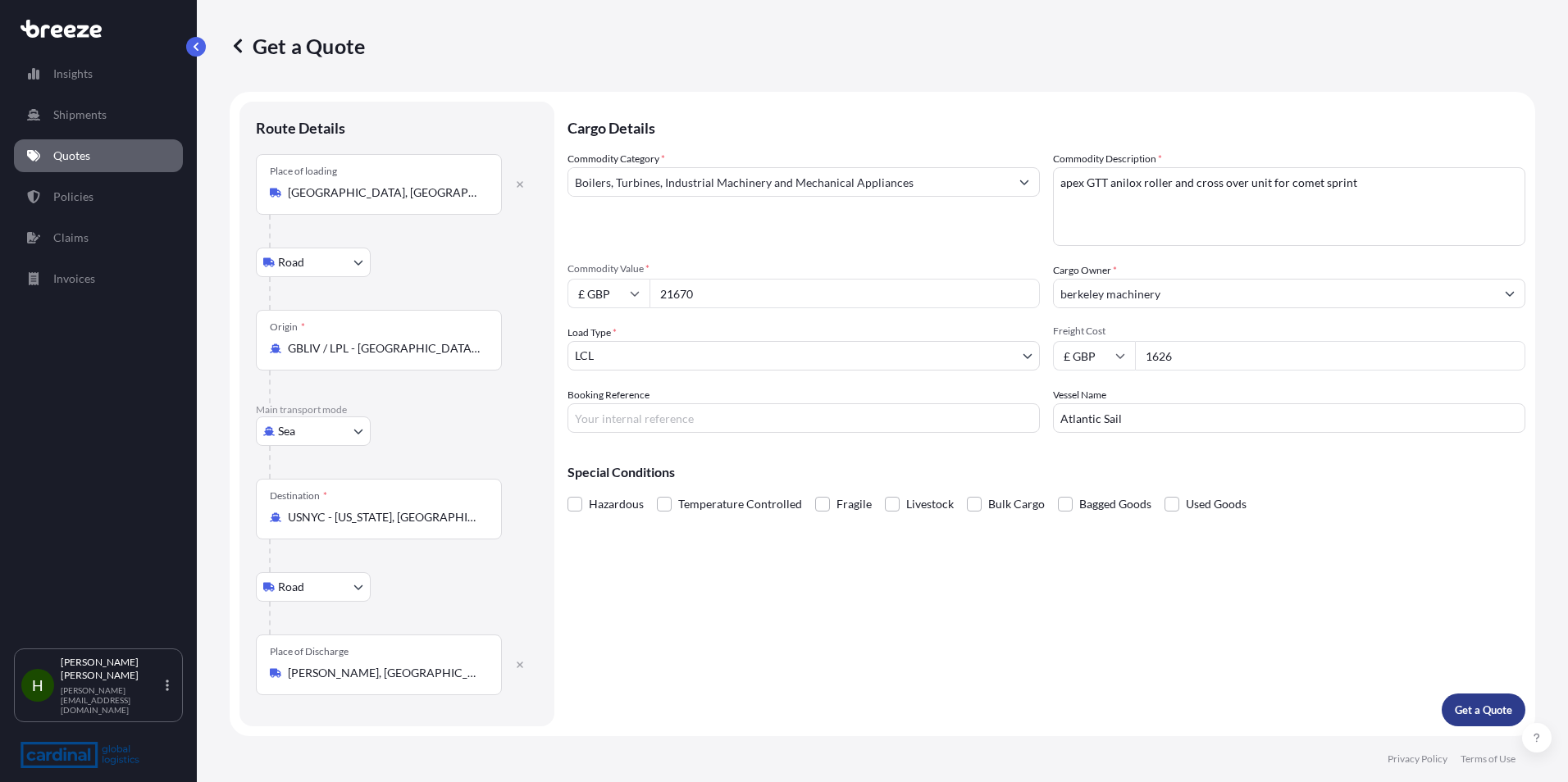
click at [1490, 697] on button "Get a Quote" at bounding box center [1483, 709] width 84 height 32
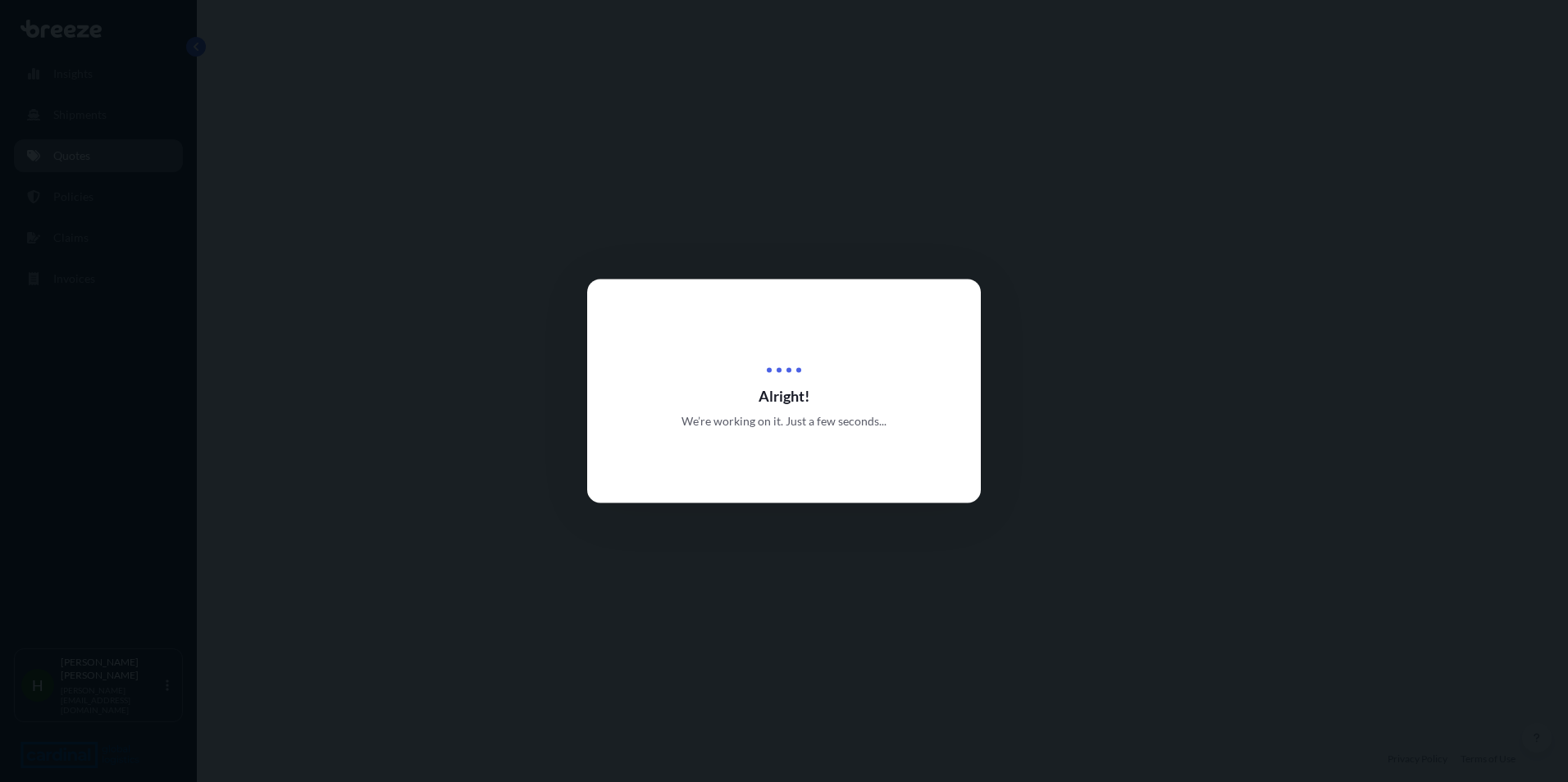
select select "Road"
select select "Sea"
select select "Road"
select select "1"
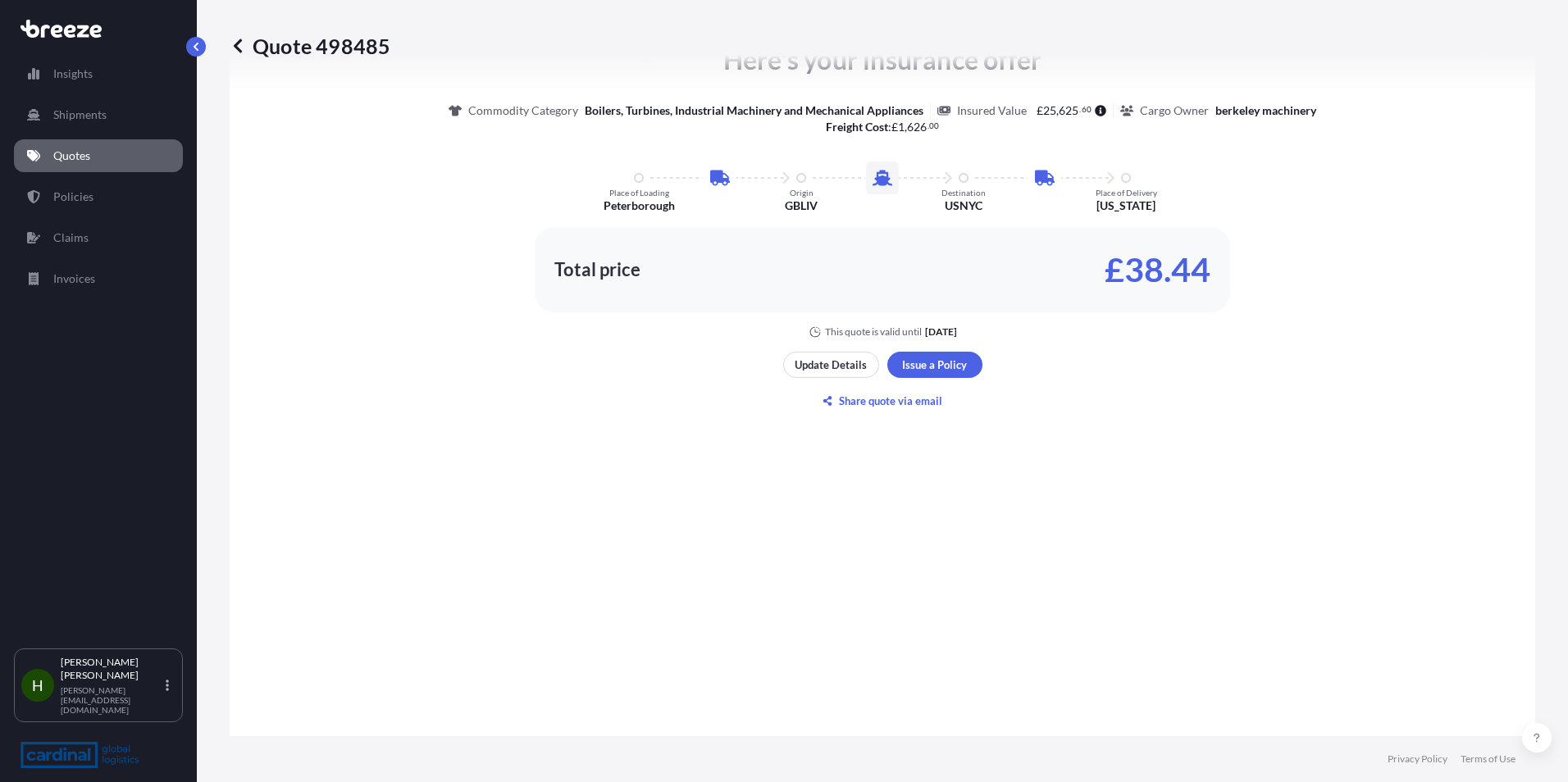
scroll to position [1066, 0]
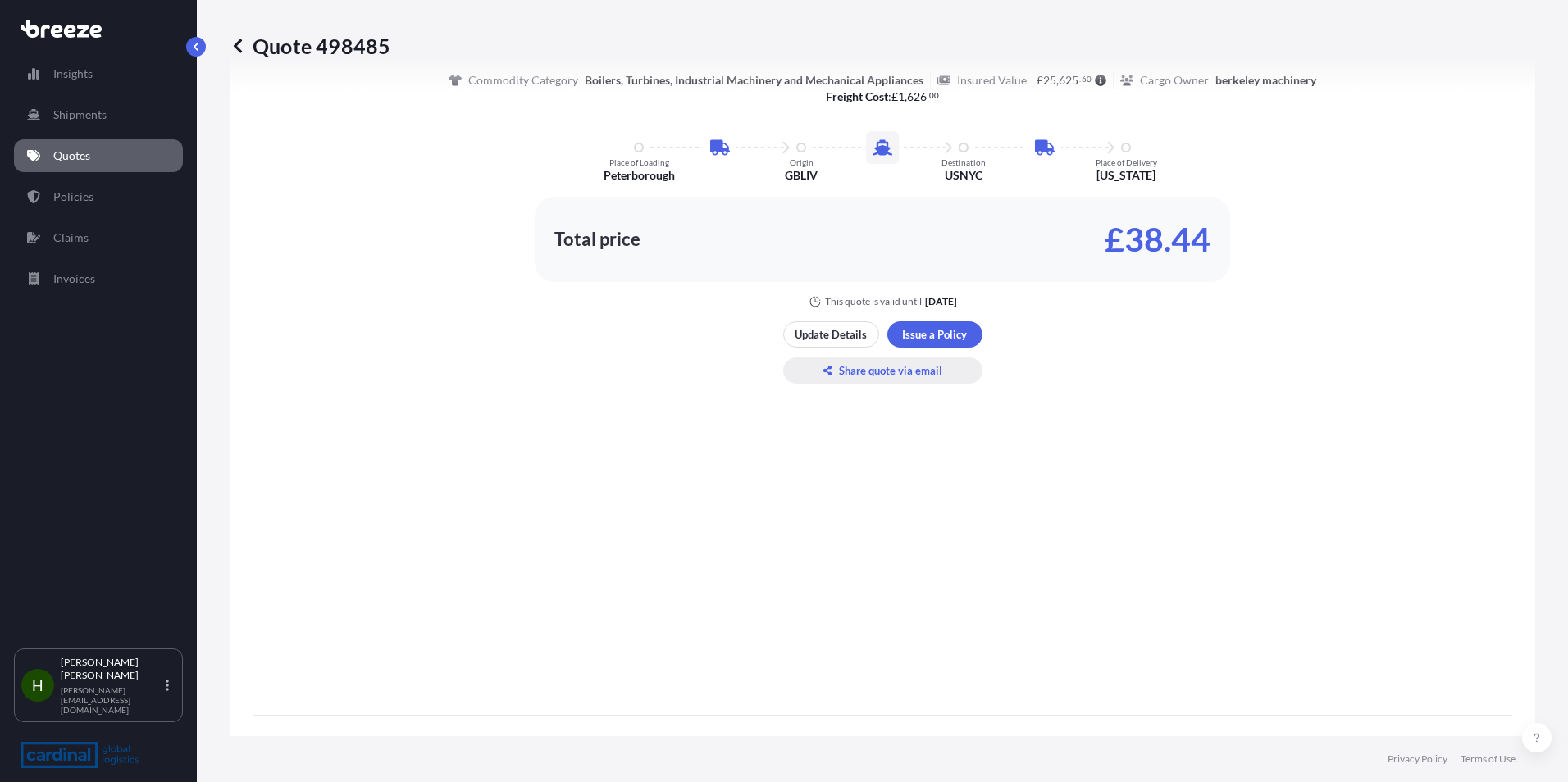
click at [895, 373] on p "Share quote via email" at bounding box center [890, 371] width 103 height 17
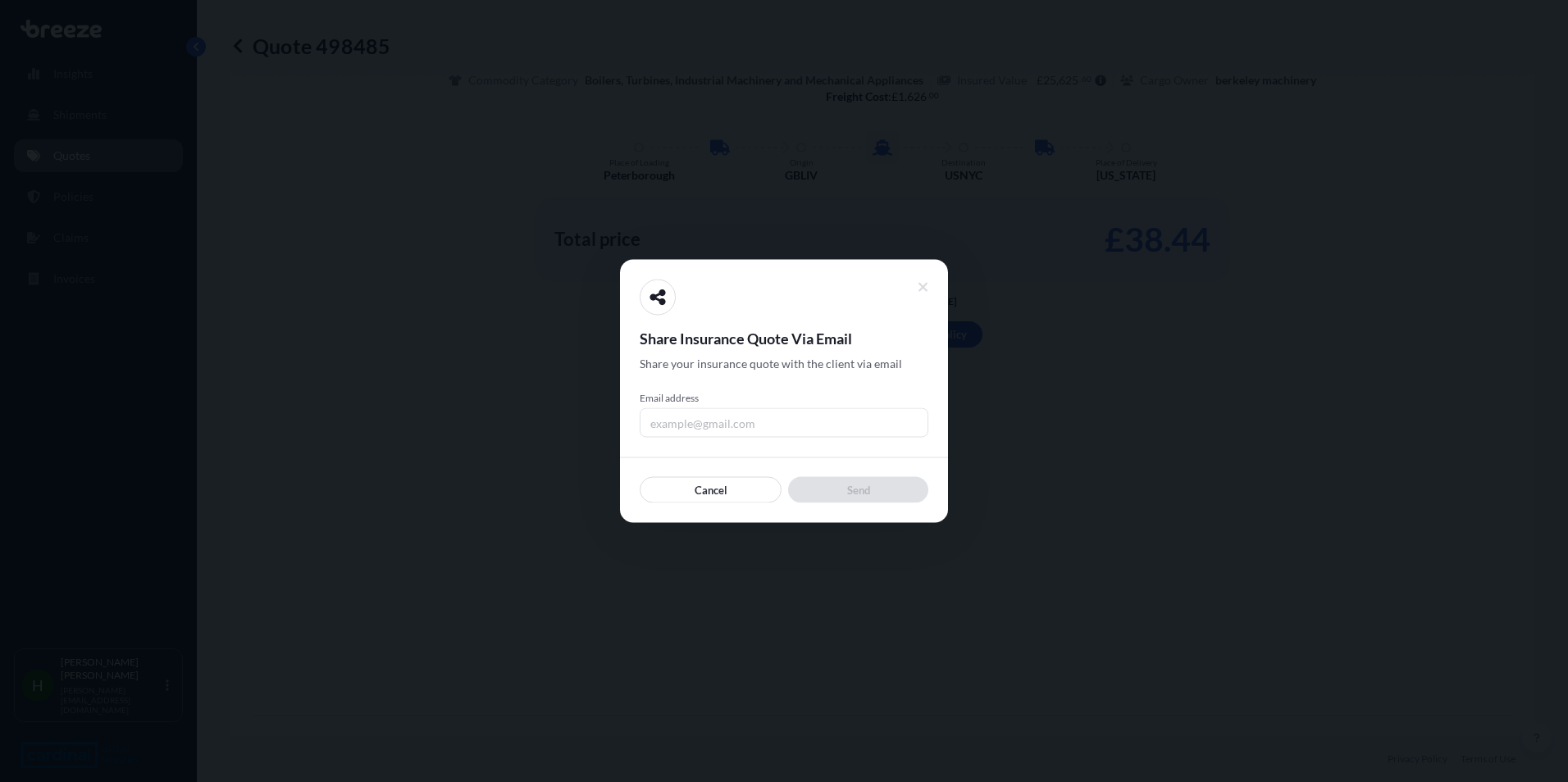
click at [816, 415] on input "Email address" at bounding box center [784, 423] width 289 height 30
click at [846, 429] on input "Email address" at bounding box center [784, 423] width 289 height 30
type input "[PERSON_NAME][EMAIL_ADDRESS][DOMAIN_NAME]"
click at [1021, 385] on div at bounding box center [784, 391] width 1568 height 782
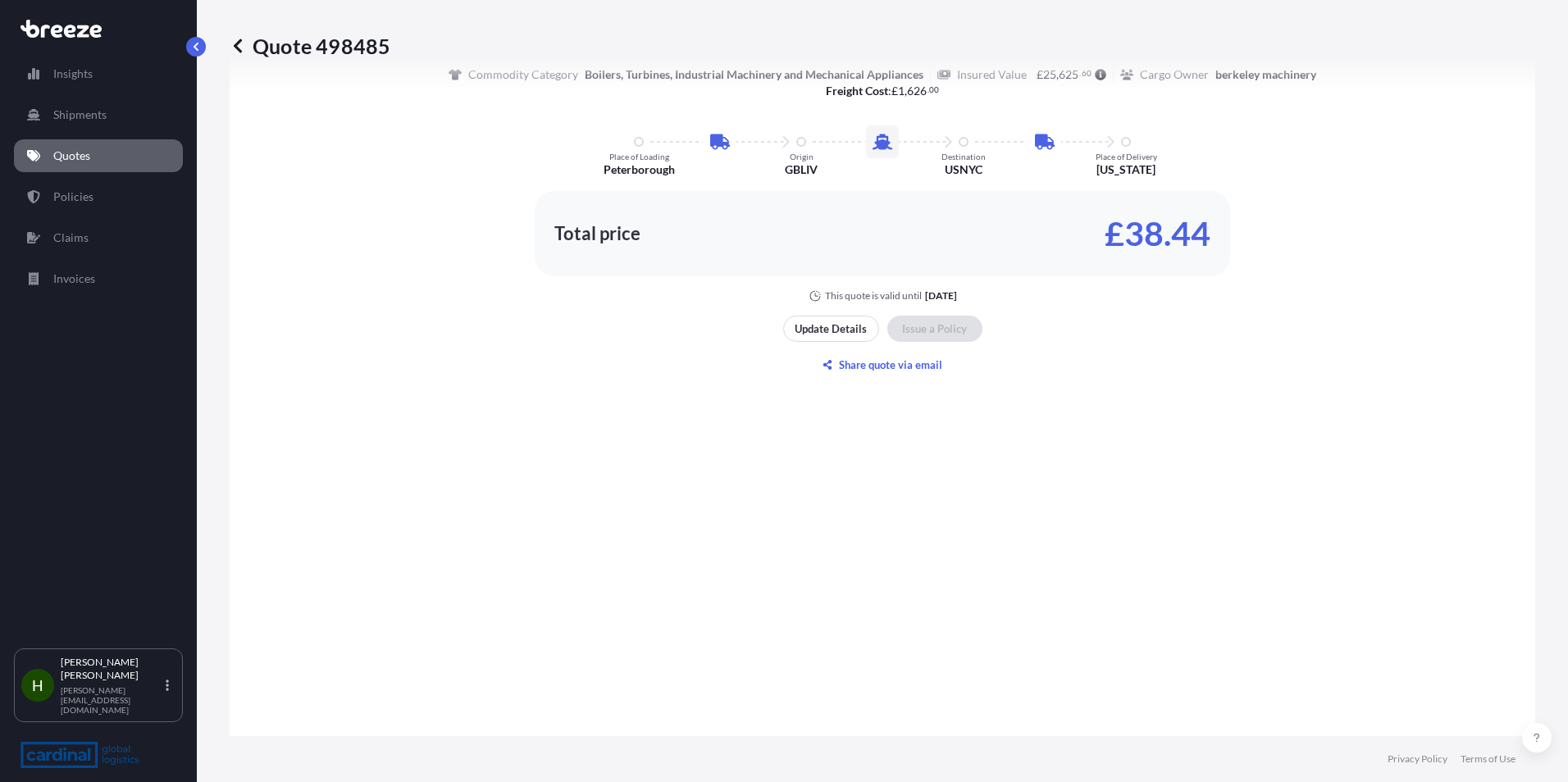
scroll to position [1325, 0]
click at [211, 41] on div "Quote 498485 Route Details Place of loading [GEOGRAPHIC_DATA], [GEOGRAPHIC_DATA…" at bounding box center [882, 368] width 1371 height 737
click at [247, 42] on p "Quote 498485" at bounding box center [309, 45] width 160 height 27
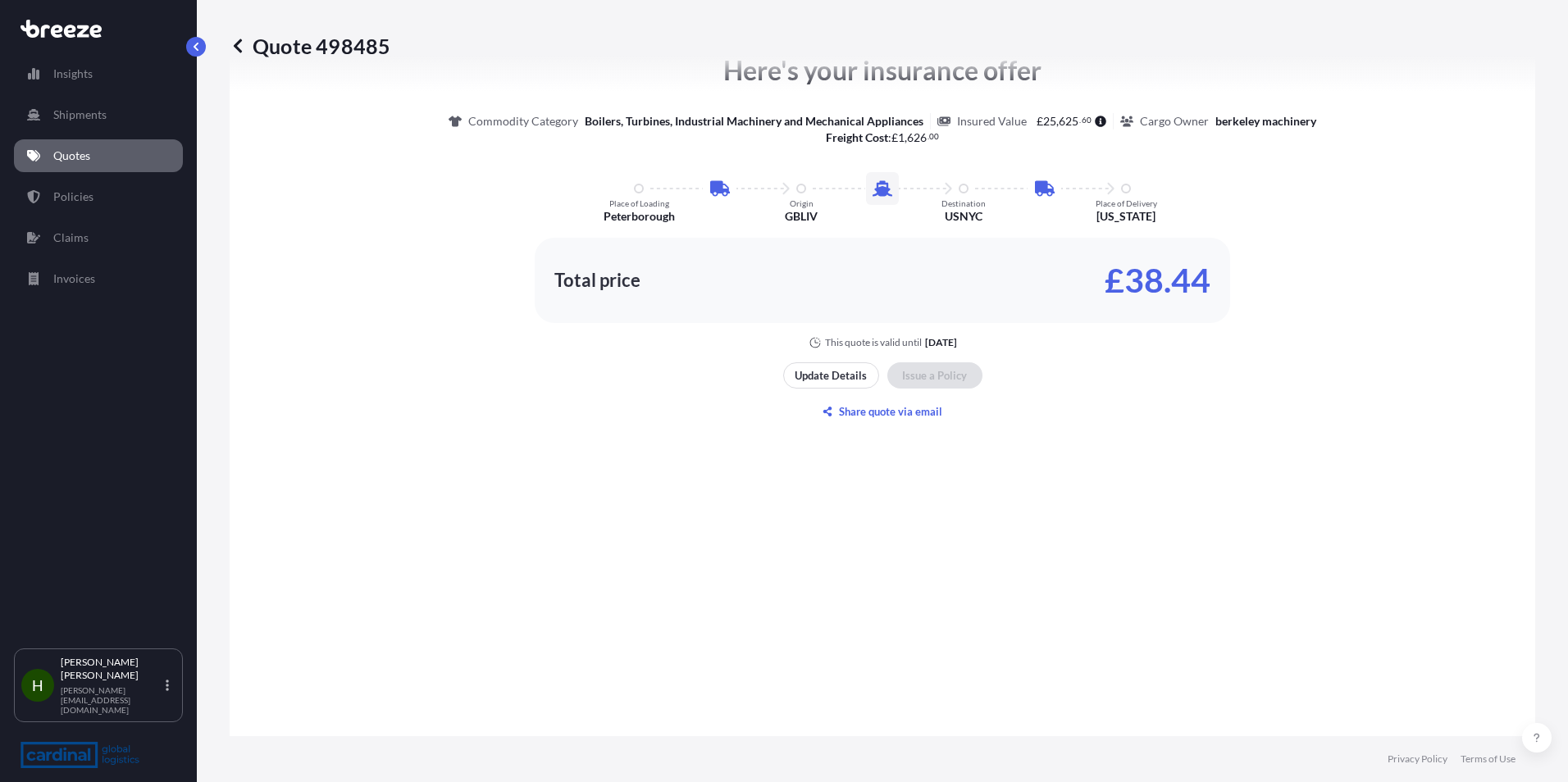
scroll to position [1243, 0]
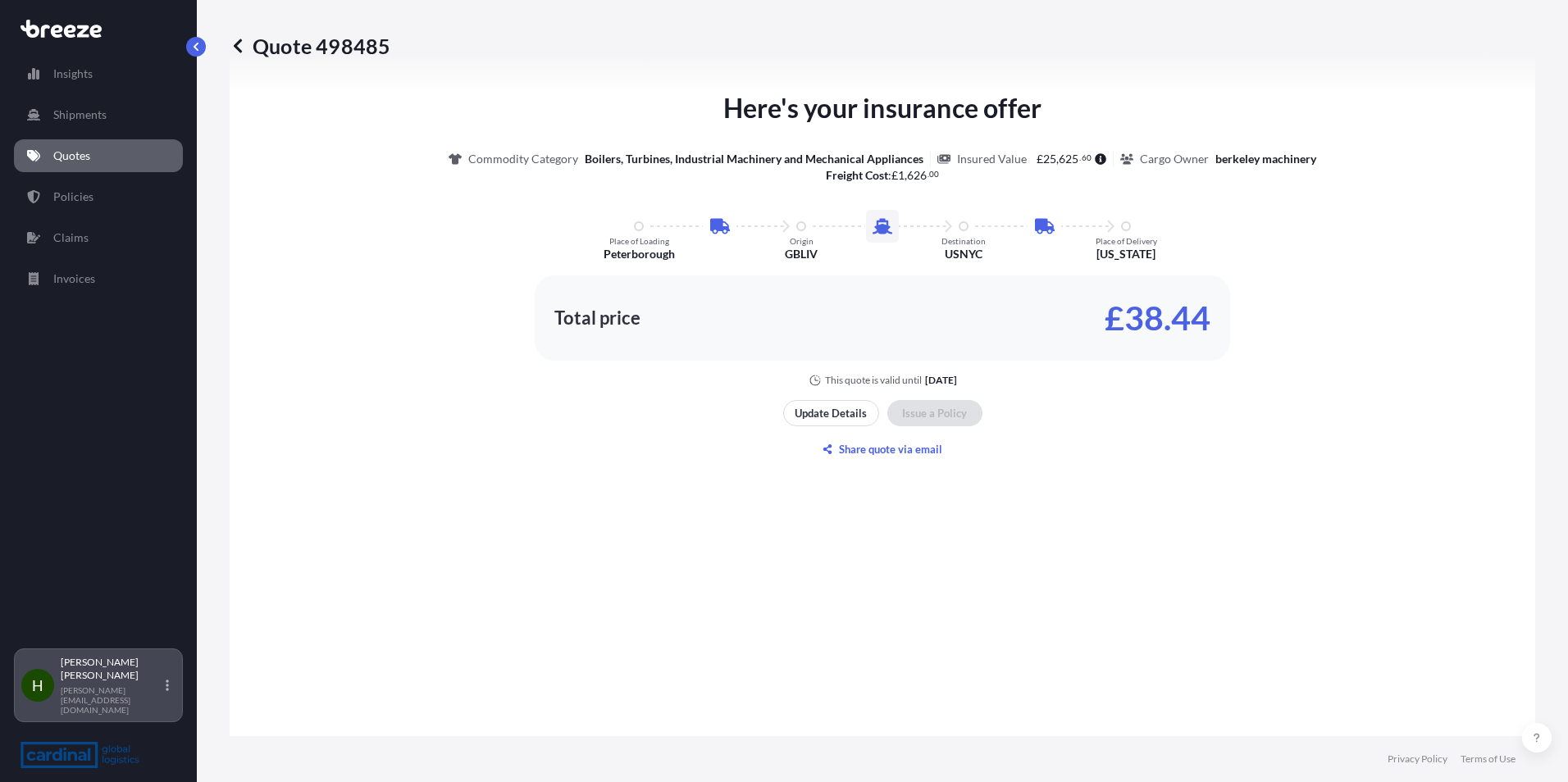
click at [171, 693] on div "[PERSON_NAME] [PERSON_NAME][EMAIL_ADDRESS][DOMAIN_NAME]" at bounding box center [118, 686] width 115 height 59
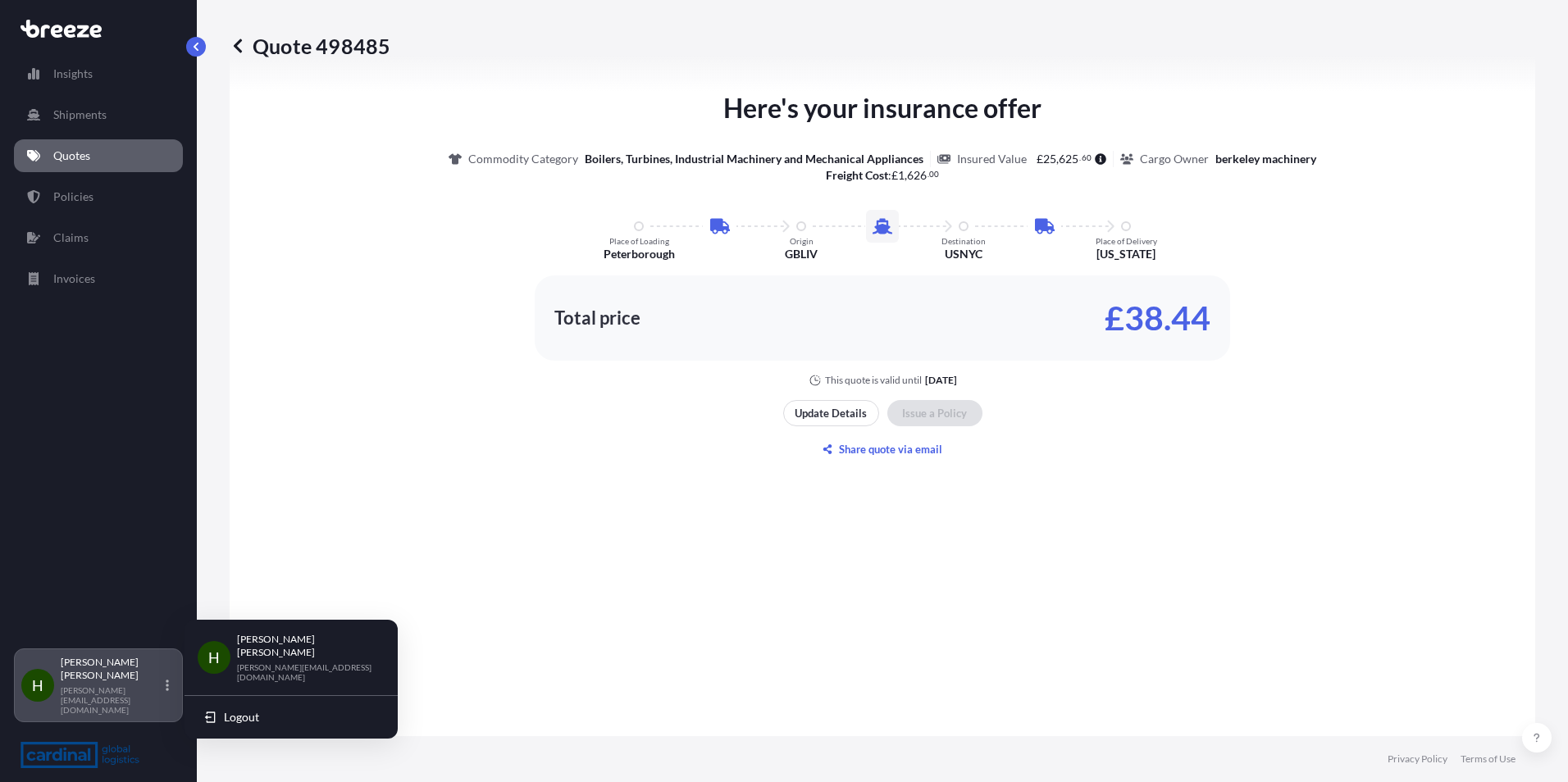
click at [171, 693] on div "[PERSON_NAME] [PERSON_NAME][EMAIL_ADDRESS][DOMAIN_NAME]" at bounding box center [118, 686] width 115 height 59
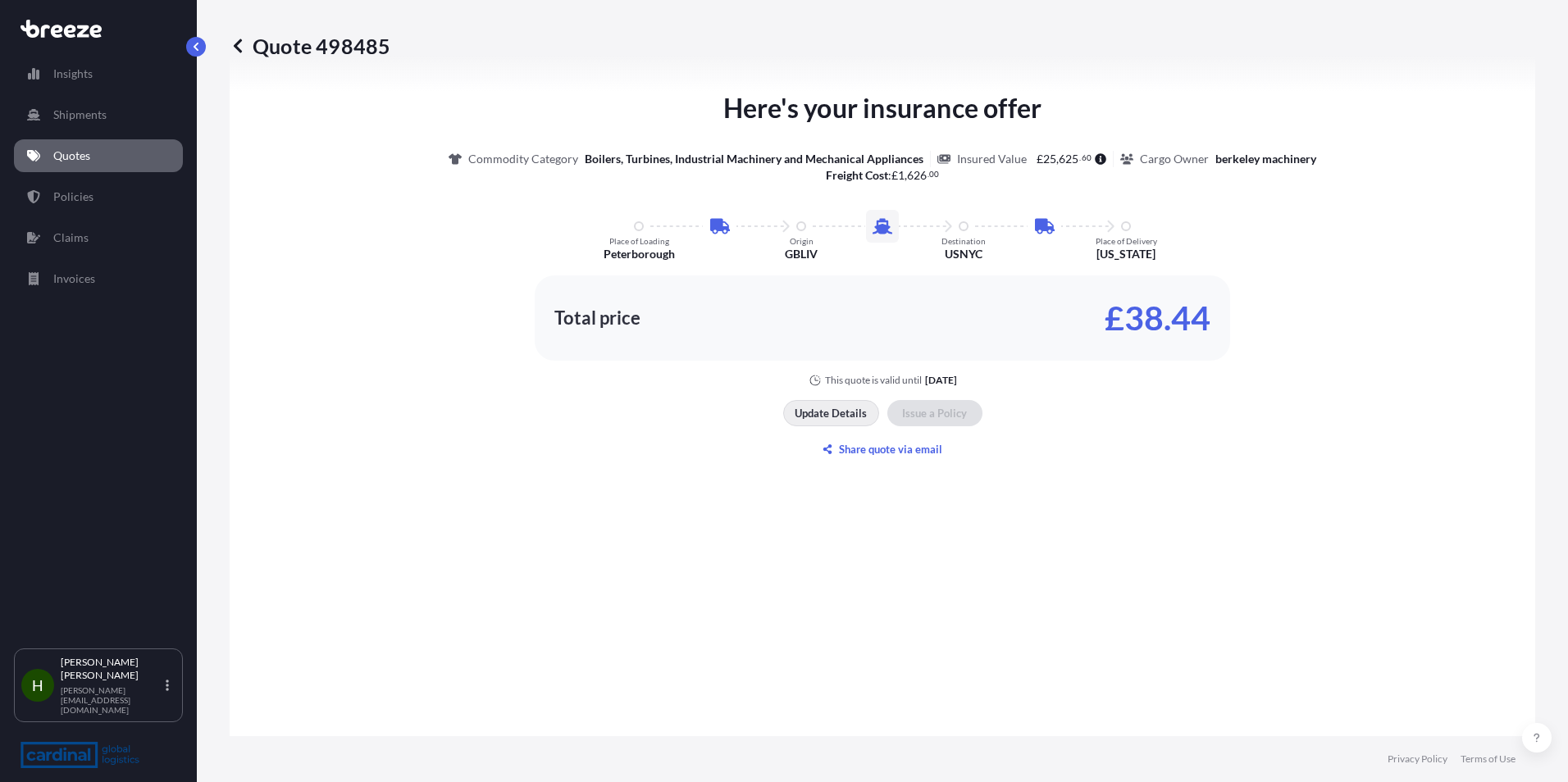
click at [853, 417] on p "Update Details" at bounding box center [830, 413] width 72 height 17
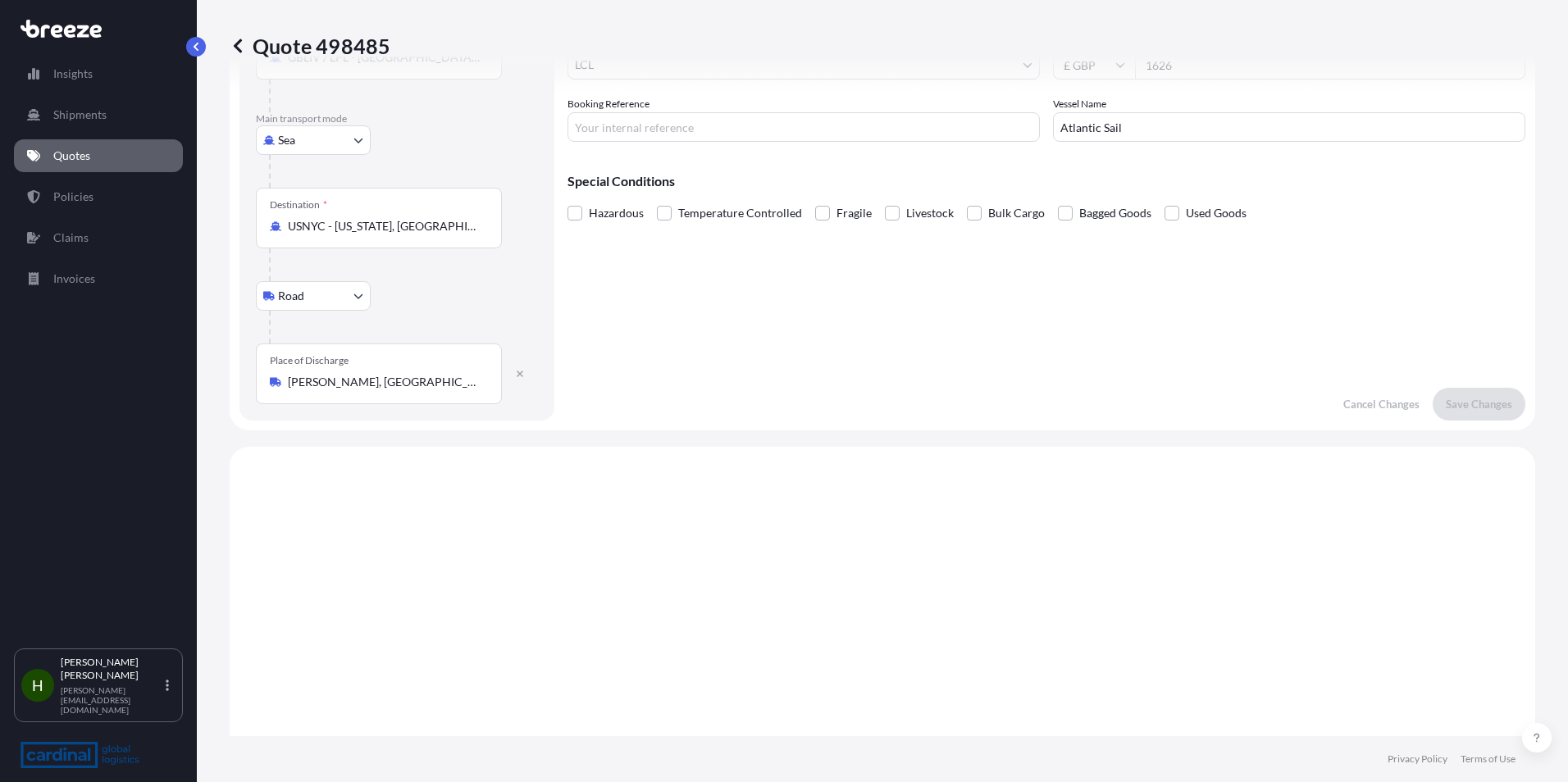
scroll to position [27, 0]
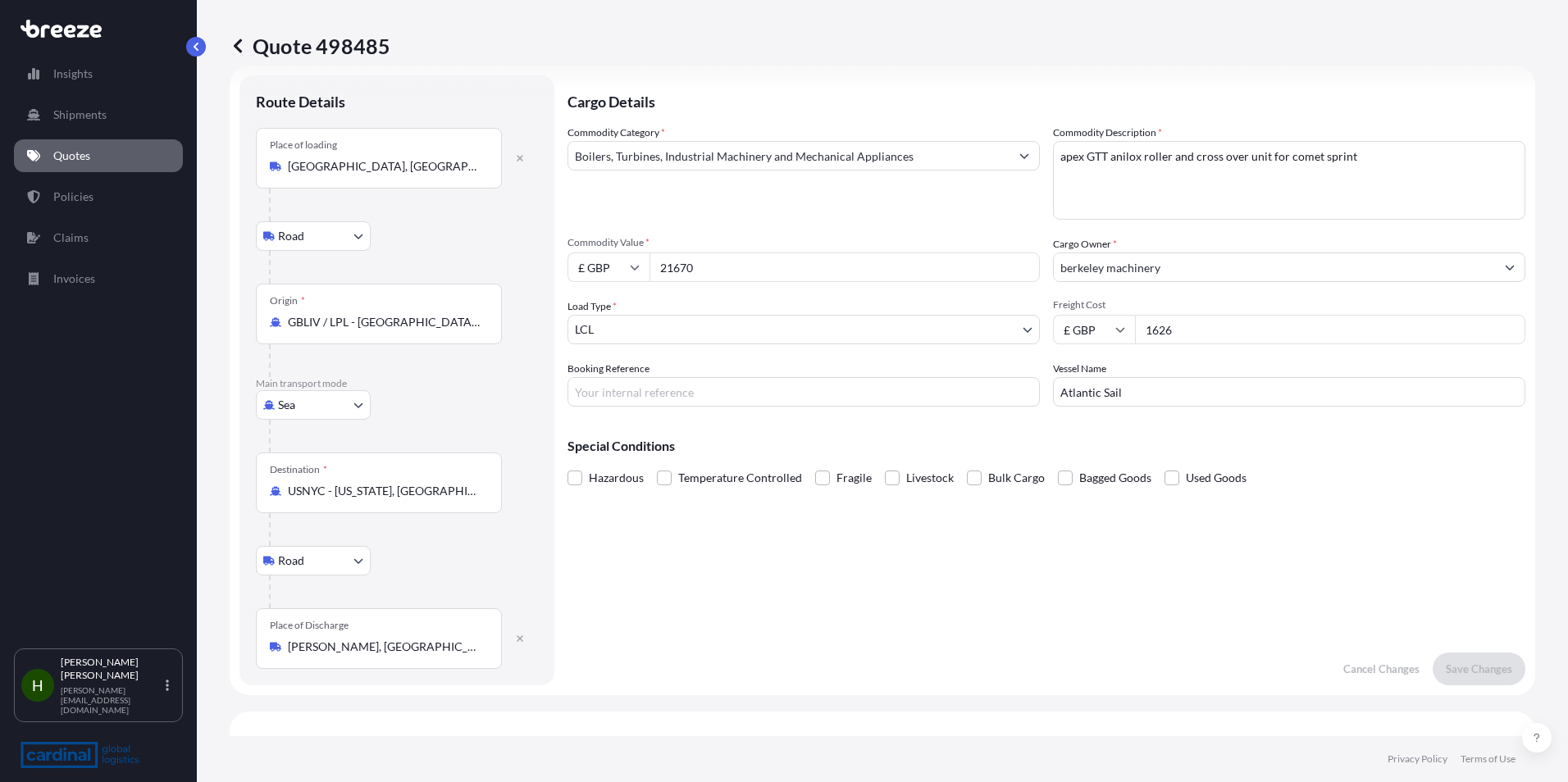
click at [242, 47] on icon at bounding box center [237, 45] width 17 height 17
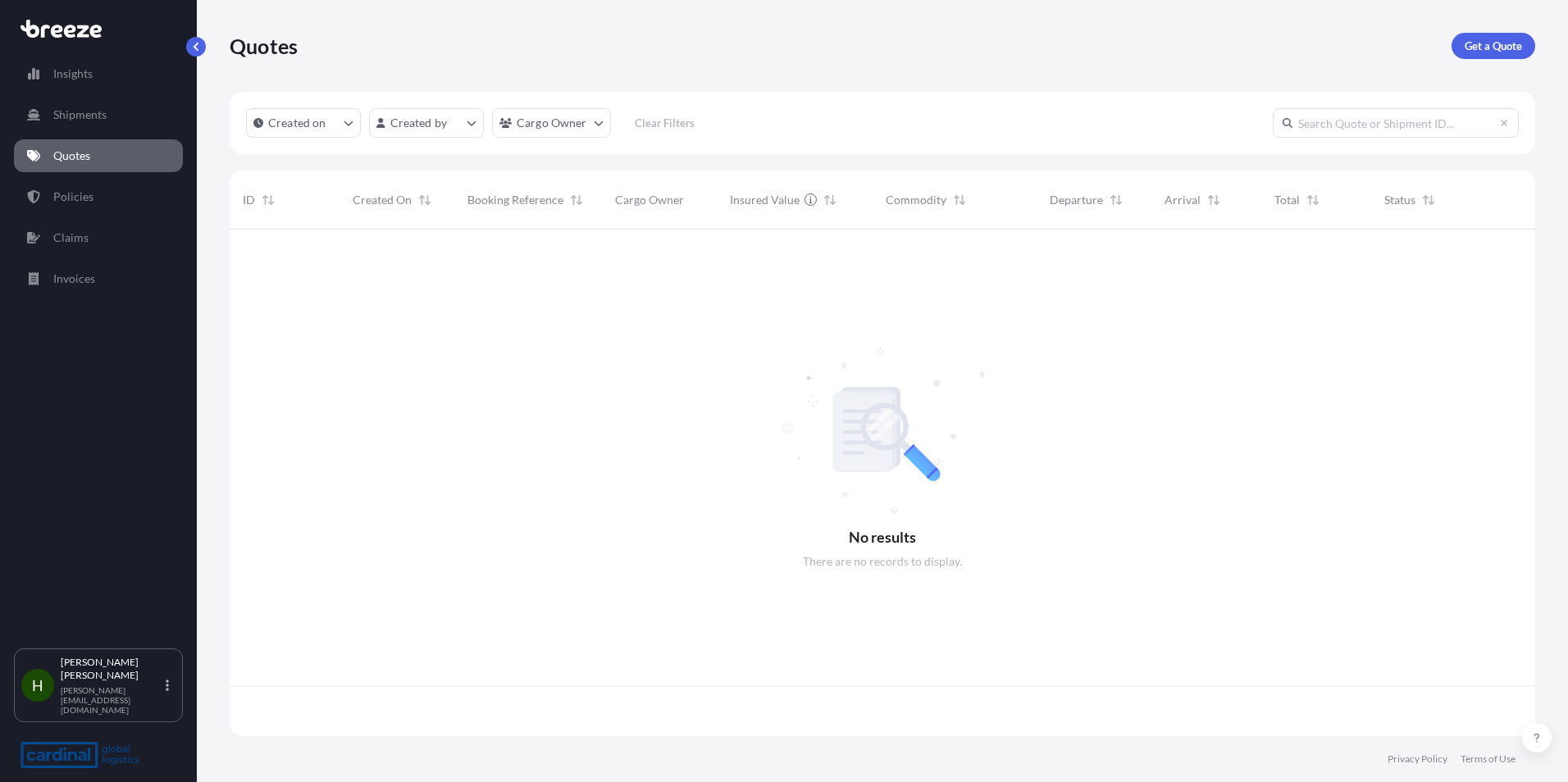
scroll to position [504, 1294]
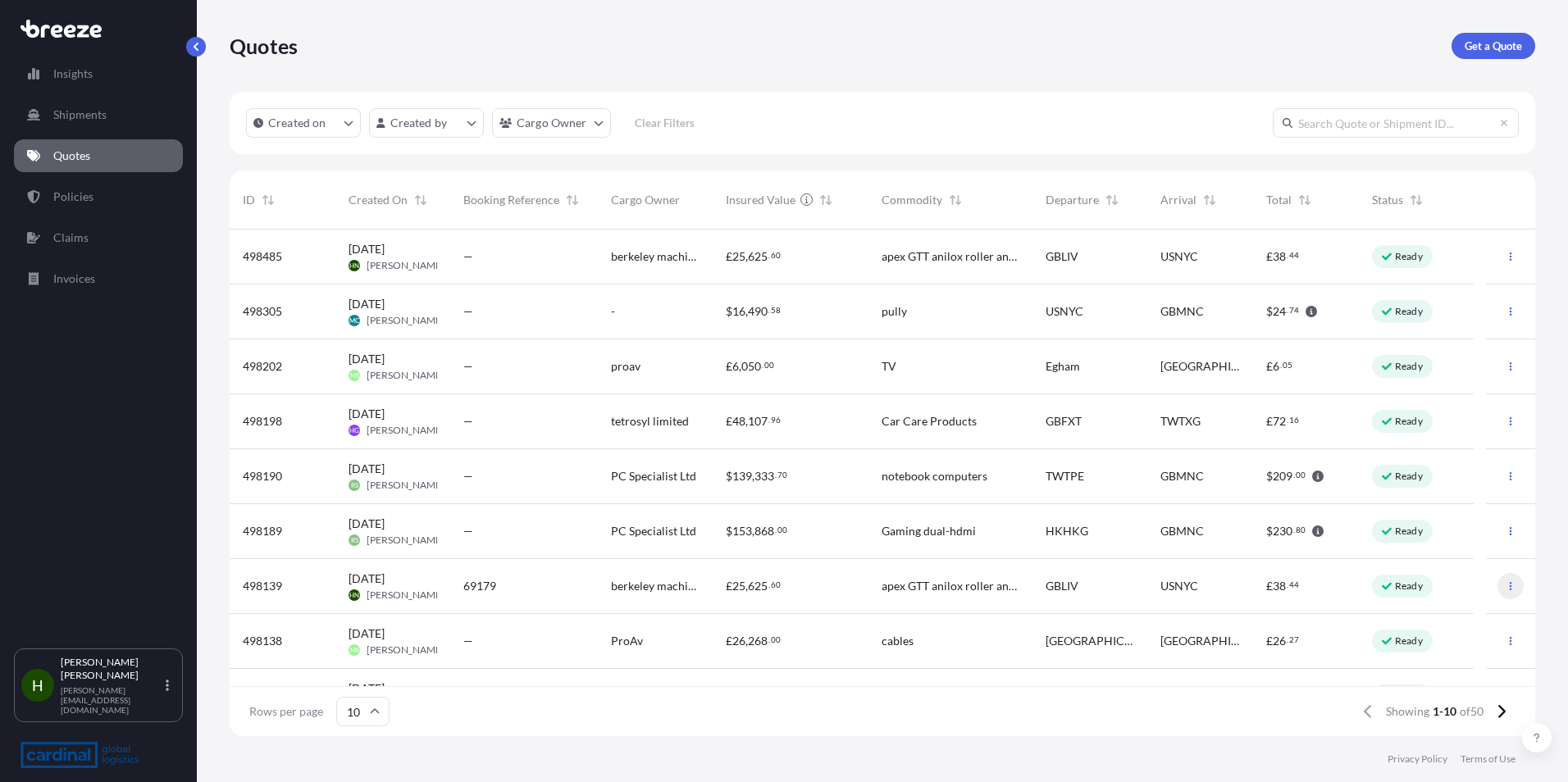
click at [1506, 588] on icon "button" at bounding box center [1511, 586] width 10 height 10
click at [1403, 585] on p "Ready" at bounding box center [1409, 586] width 28 height 13
select select "Road"
select select "Sea"
select select "Road"
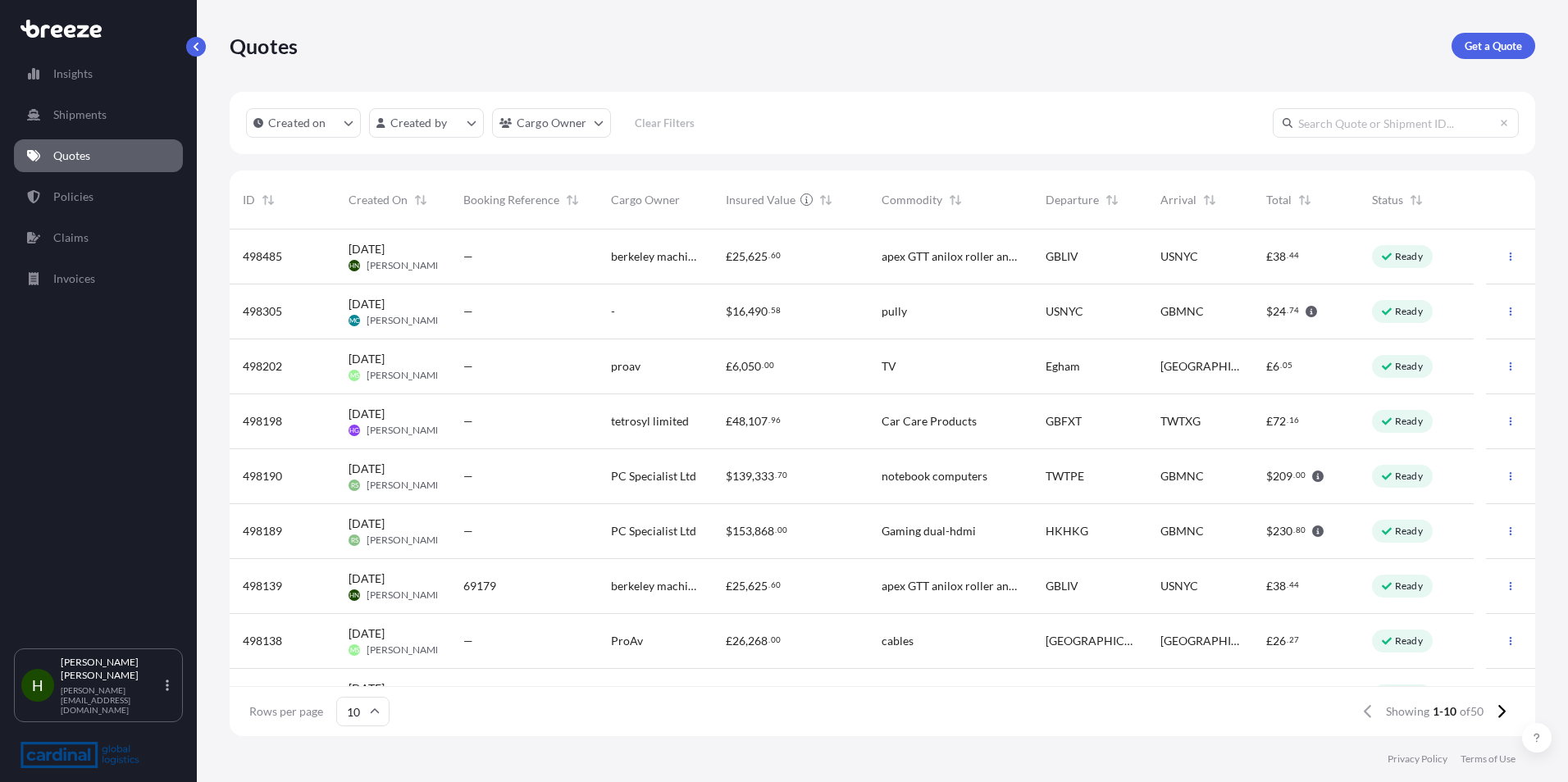
select select "1"
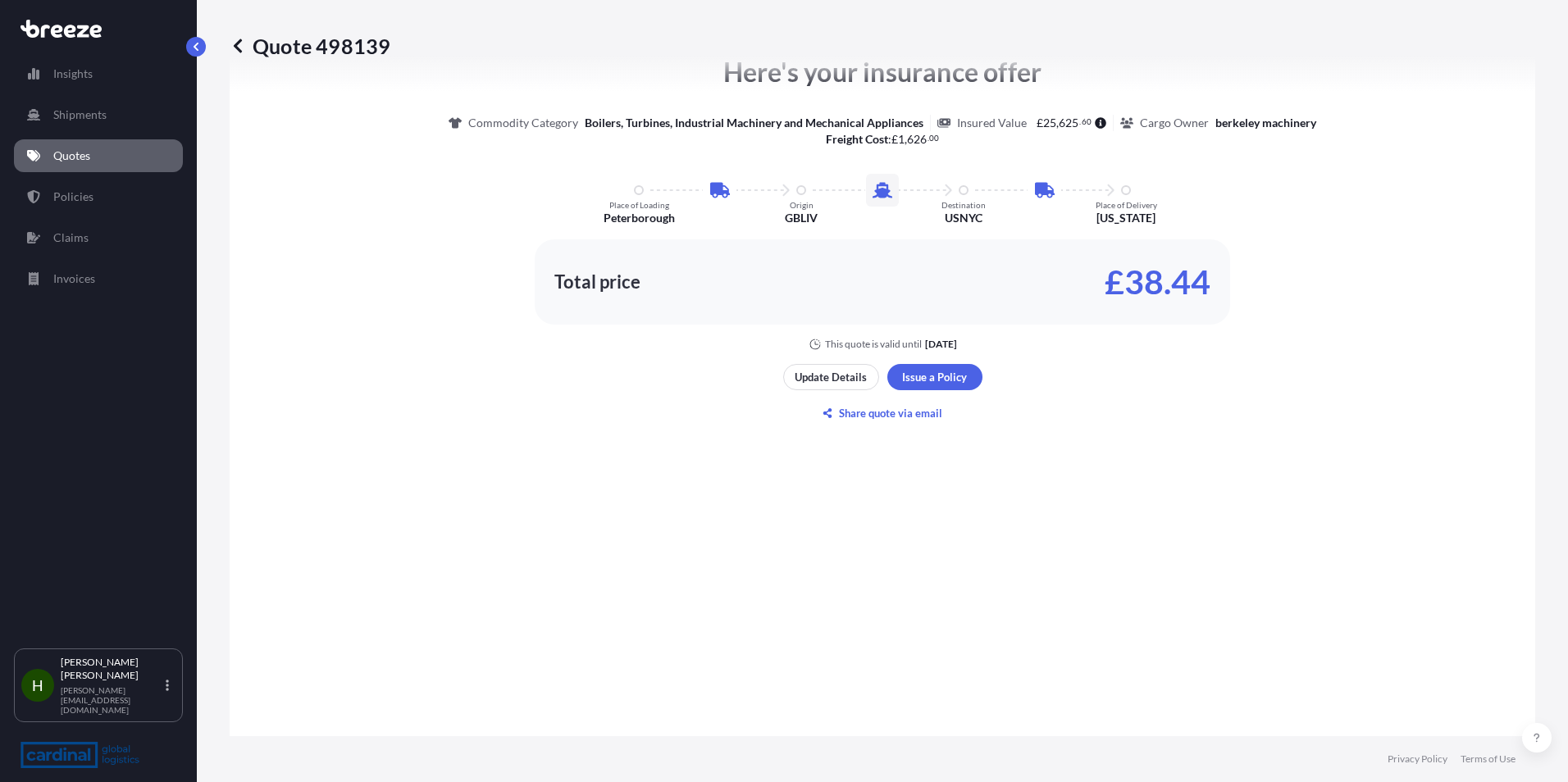
scroll to position [985, 0]
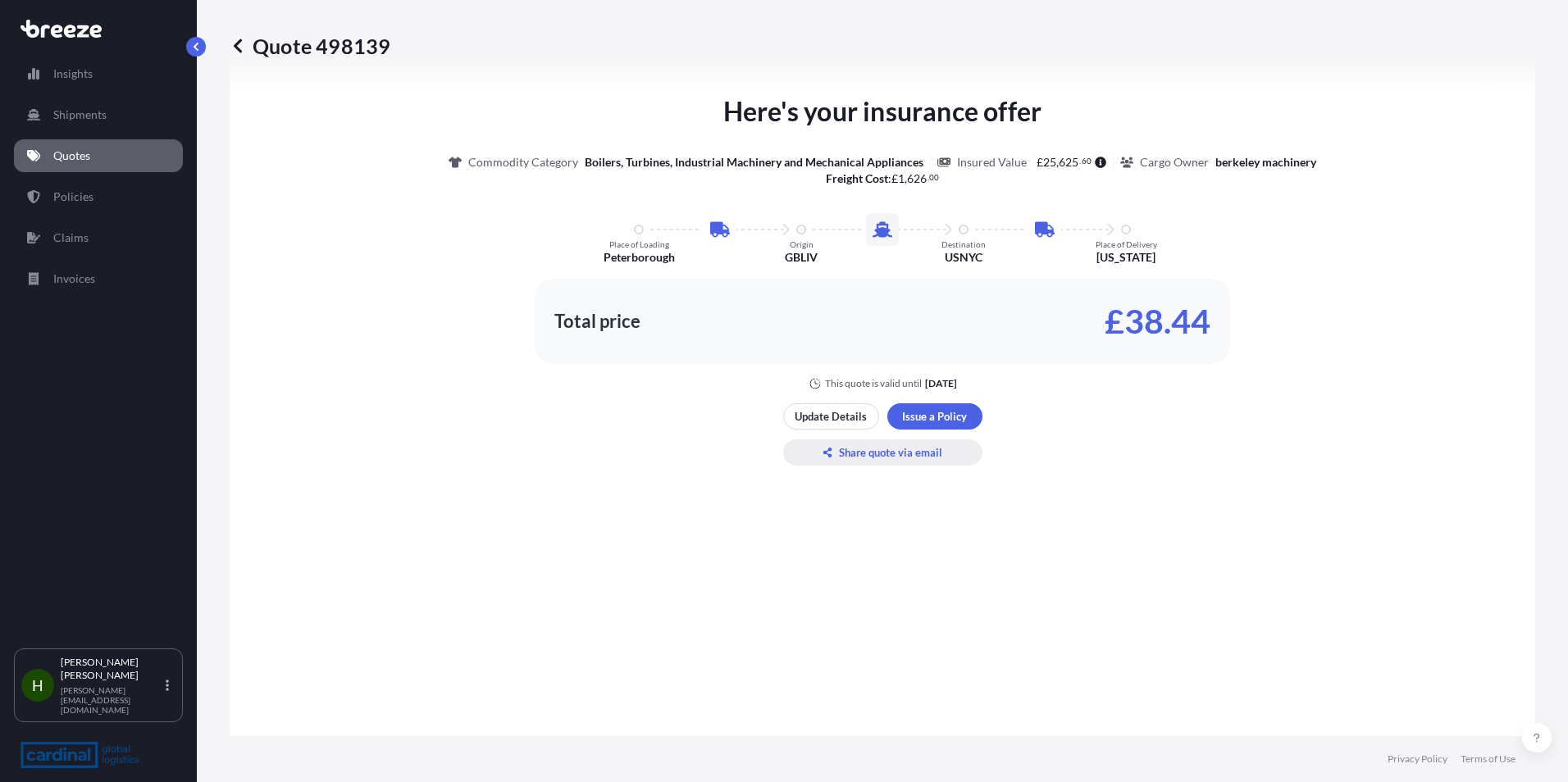
click at [892, 451] on p "Share quote via email" at bounding box center [890, 452] width 103 height 17
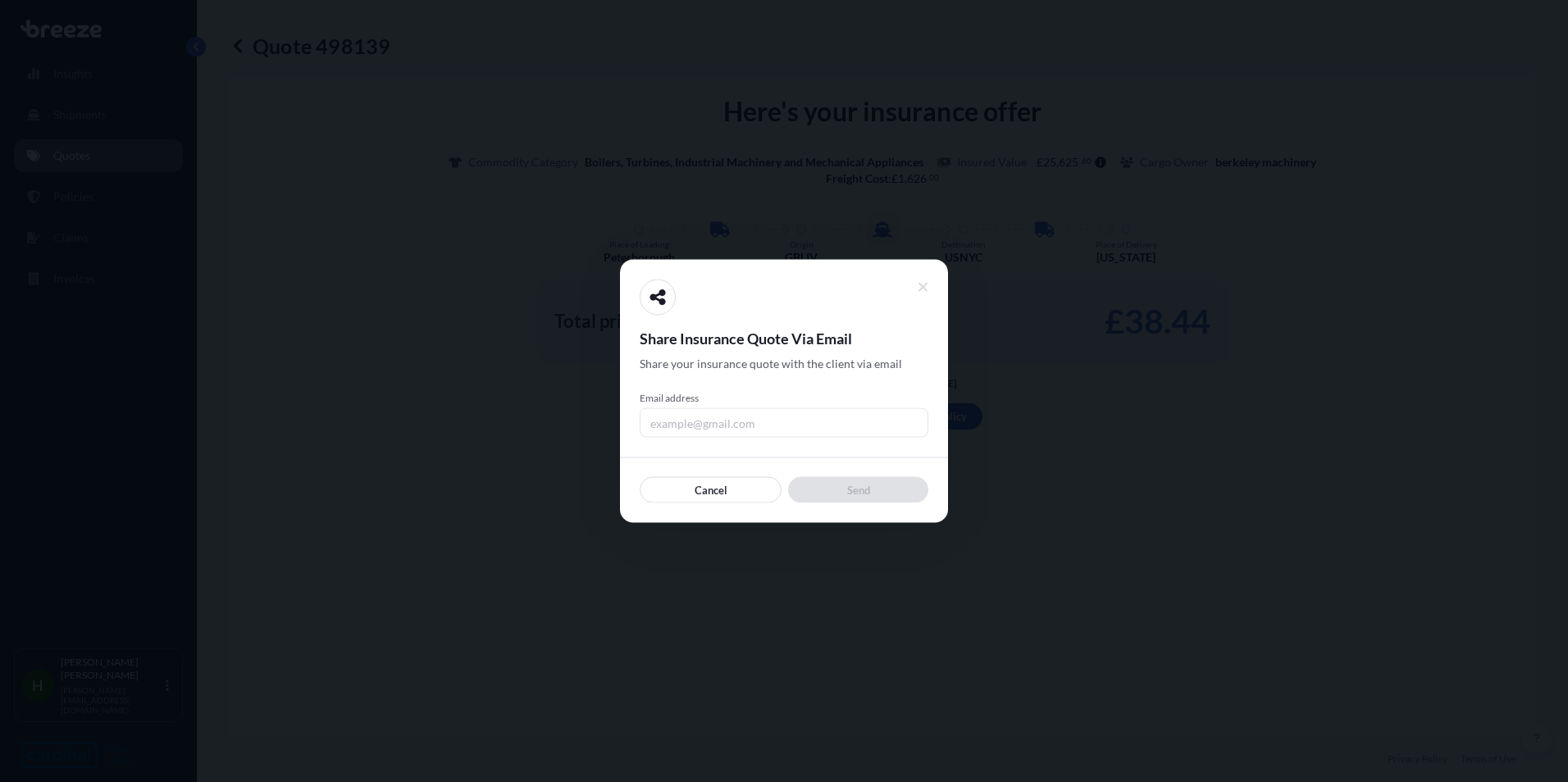
click at [847, 428] on input "Email address" at bounding box center [784, 423] width 289 height 30
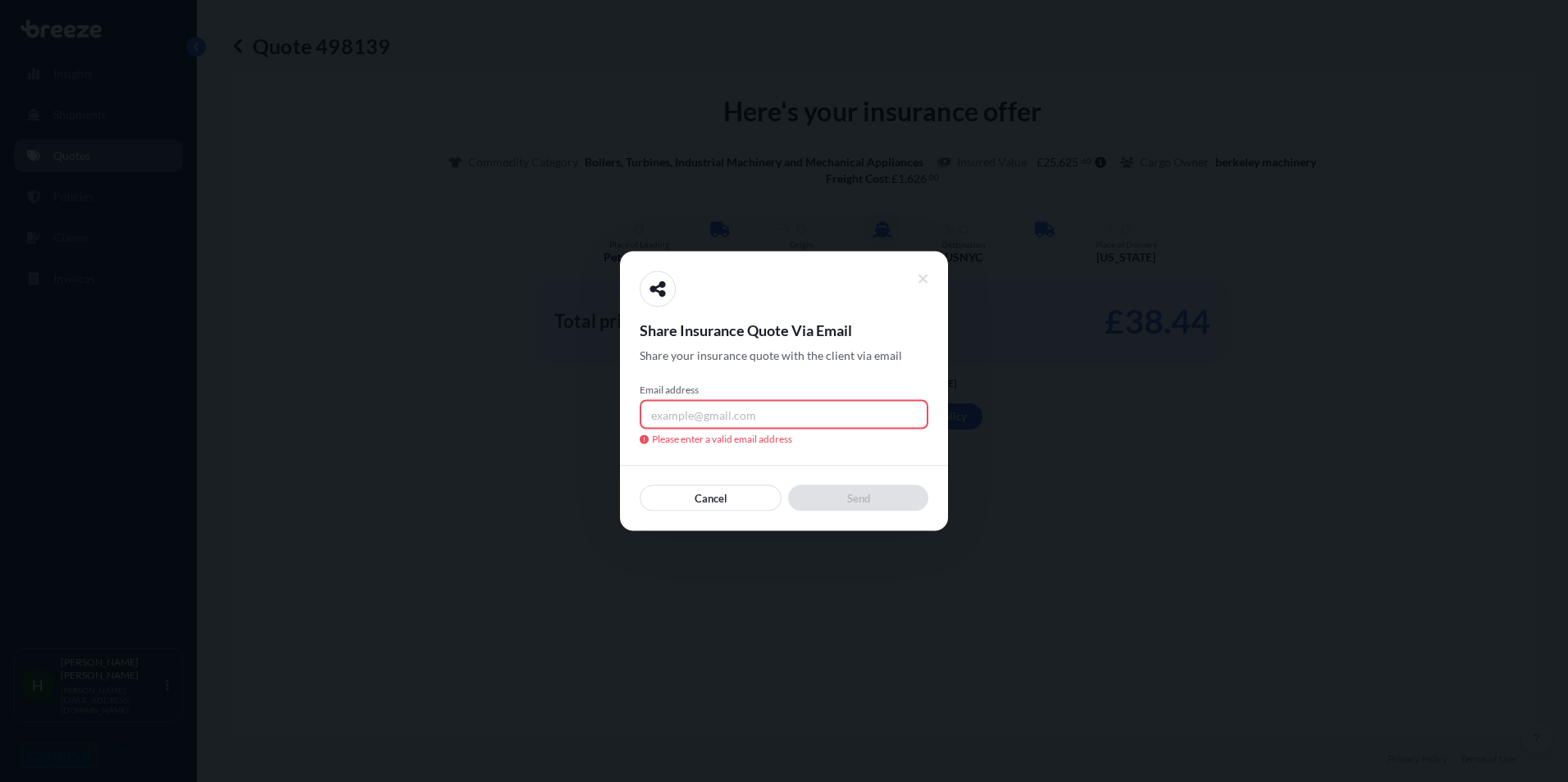
click at [900, 313] on div "Share Insurance Quote Via Email Share your insurance quote with the client via …" at bounding box center [784, 391] width 289 height 240
click at [862, 417] on input "Email address" at bounding box center [784, 415] width 289 height 30
click at [922, 271] on button at bounding box center [924, 279] width 31 height 30
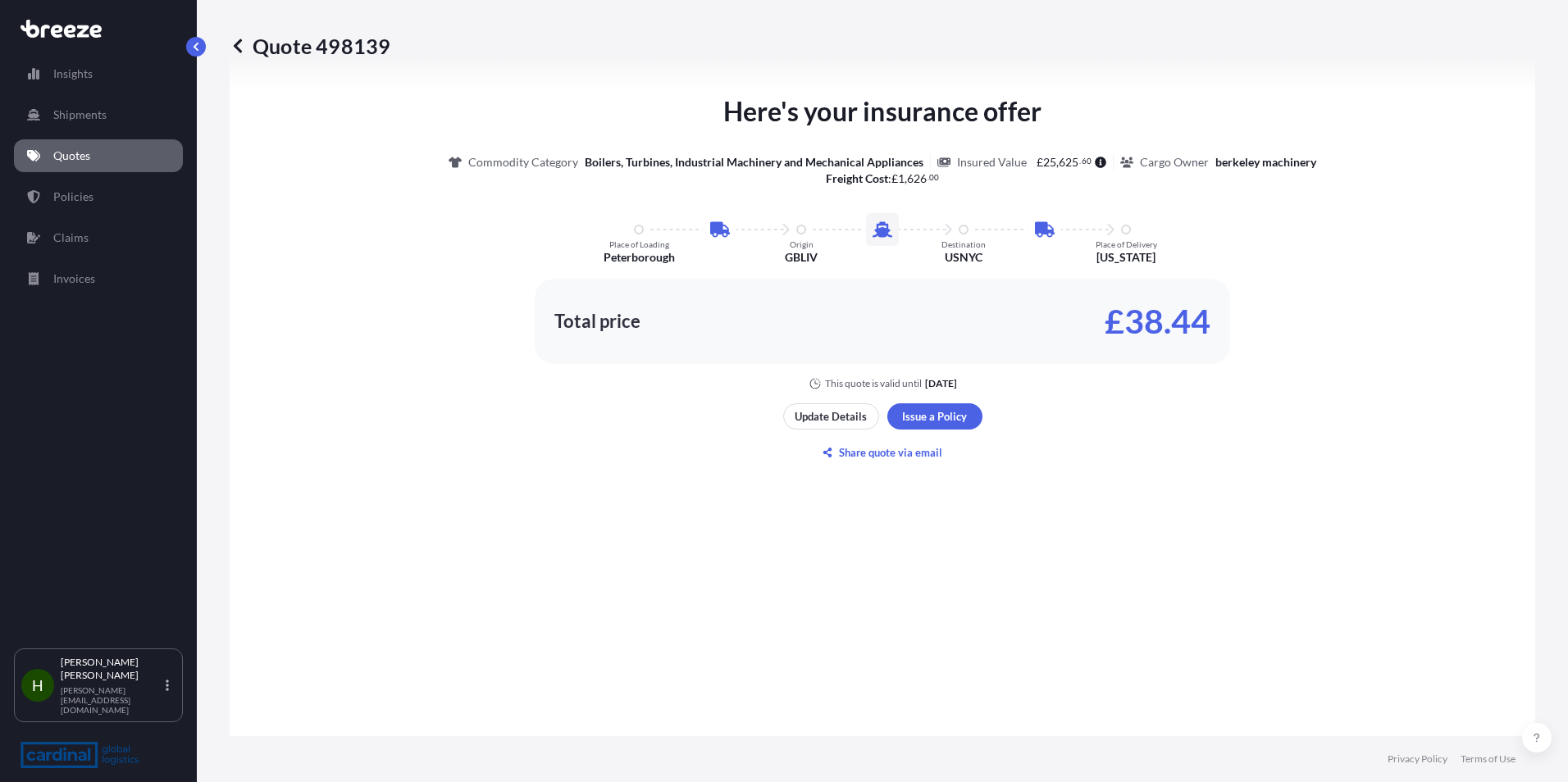
click at [1224, 560] on div "Here's your insurance offer Commodity Category Boilers, Turbines, Industrial Ma…" at bounding box center [882, 278] width 1260 height 1004
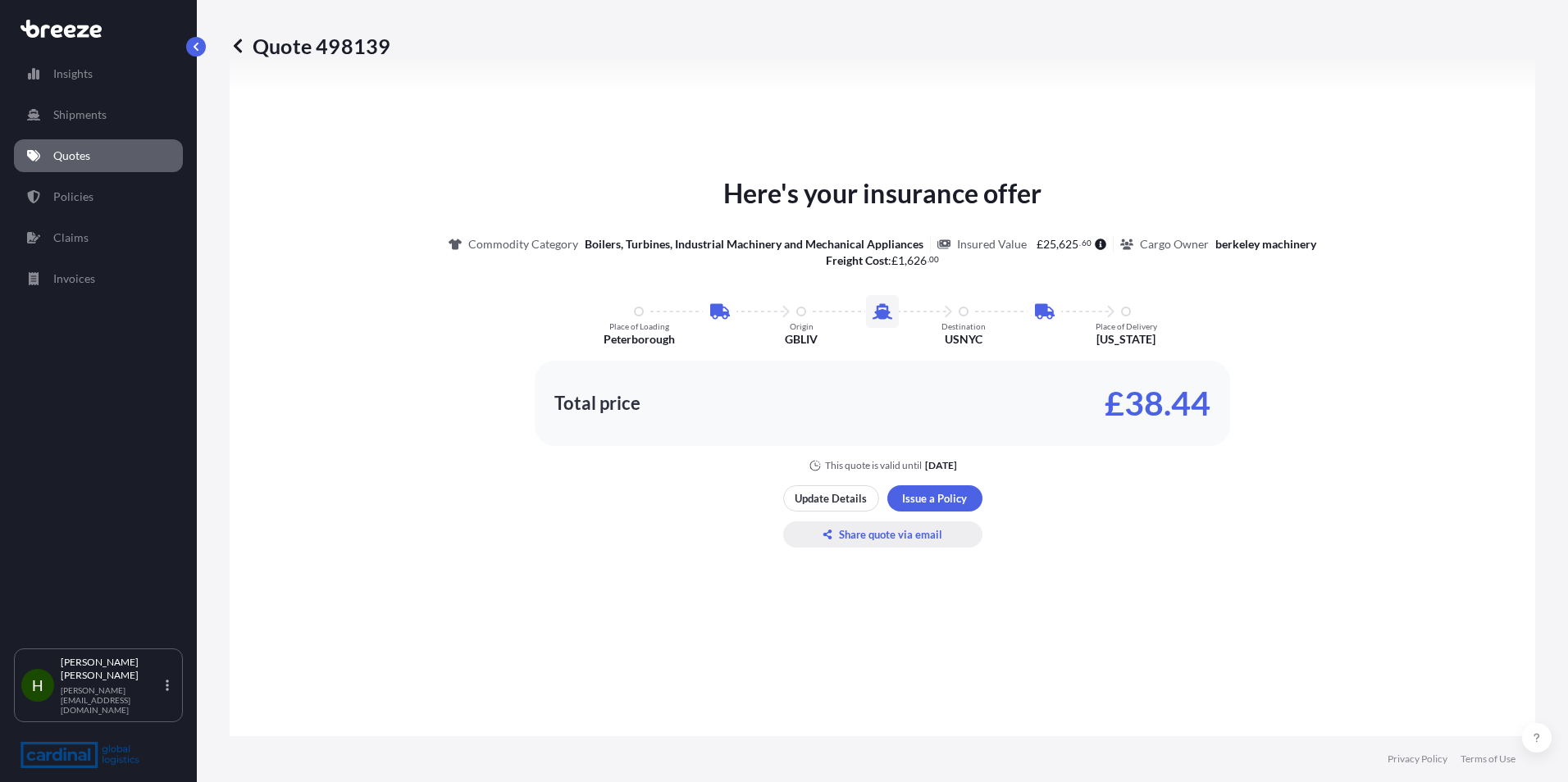
click at [901, 539] on p "Share quote via email" at bounding box center [890, 534] width 103 height 17
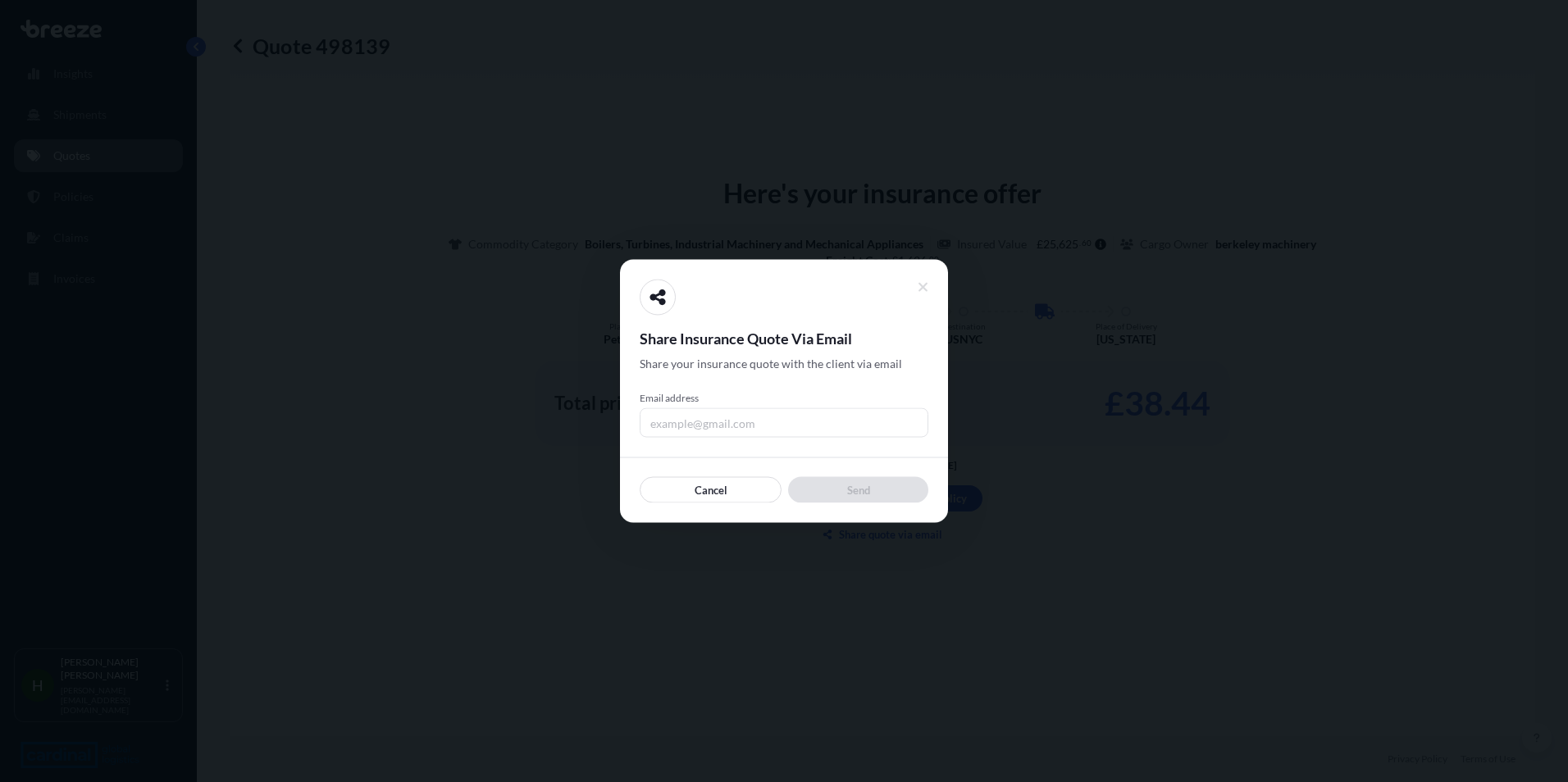
click at [821, 433] on input "Email address" at bounding box center [784, 423] width 289 height 30
click at [1298, 530] on div at bounding box center [784, 391] width 1568 height 782
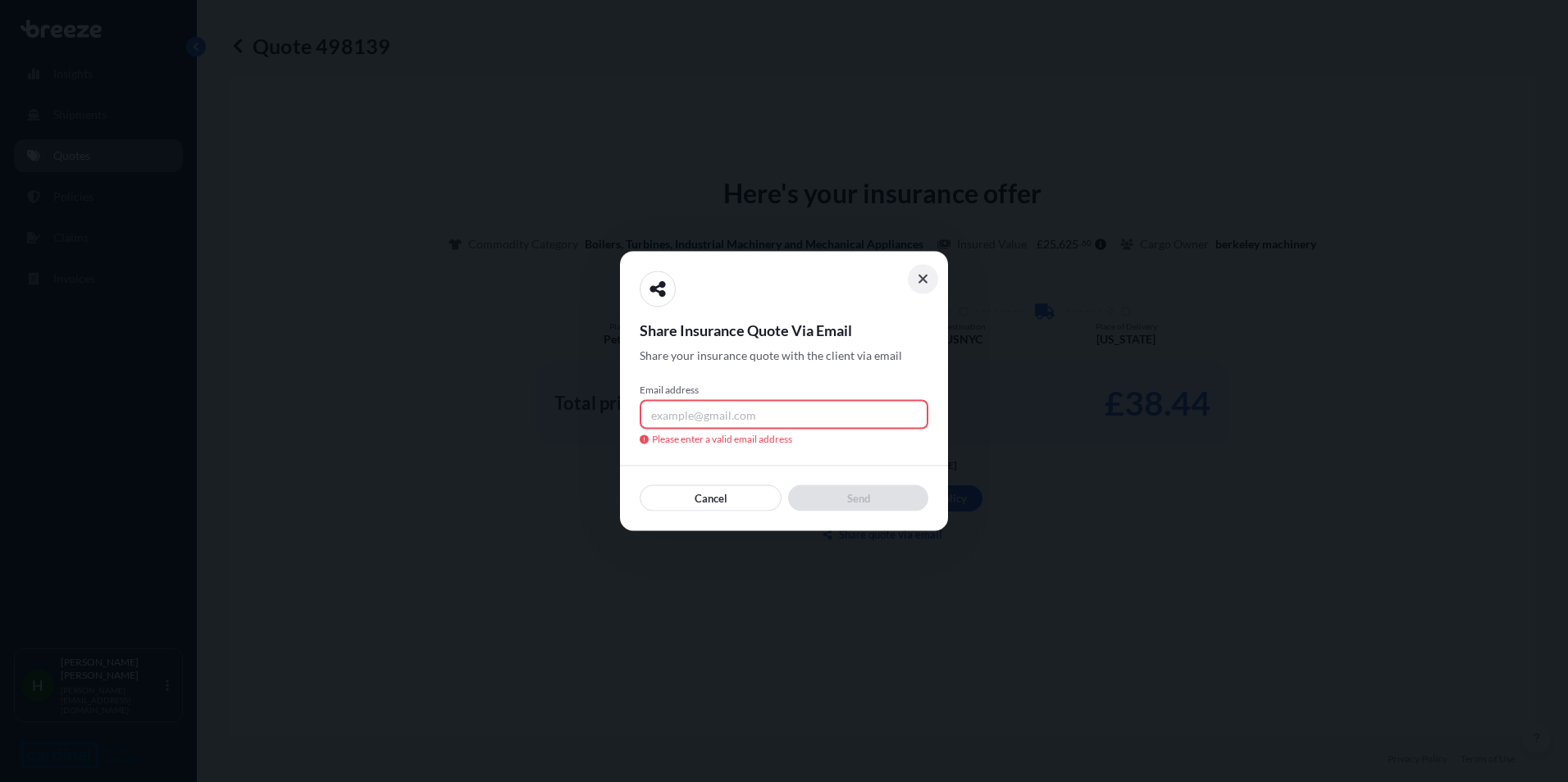
click at [927, 276] on icon at bounding box center [923, 278] width 9 height 9
